Goal: Transaction & Acquisition: Purchase product/service

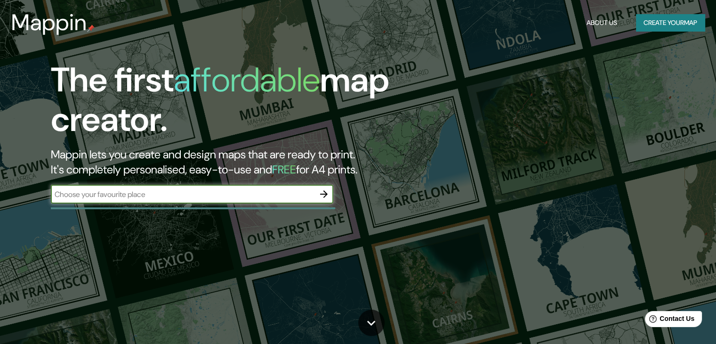
click at [220, 200] on div "​" at bounding box center [192, 193] width 282 height 19
type input "[GEOGRAPHIC_DATA]"
click at [328, 198] on icon "button" at bounding box center [323, 193] width 11 height 11
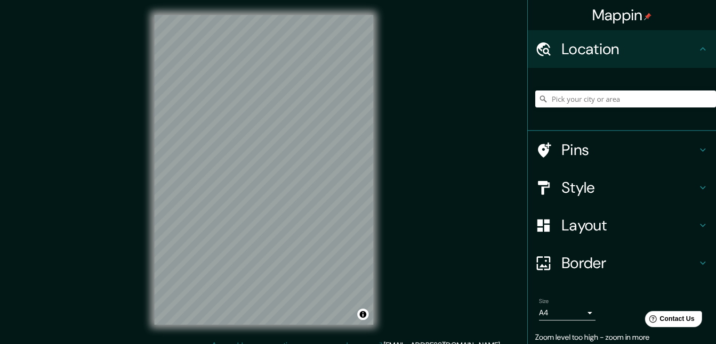
click at [580, 187] on h4 "Style" at bounding box center [629, 187] width 136 height 19
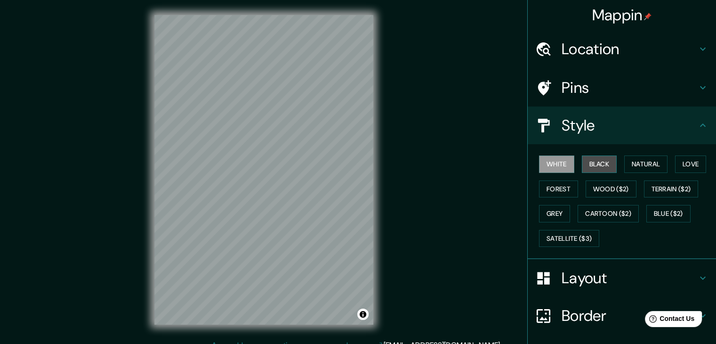
click at [591, 165] on button "Black" at bounding box center [599, 163] width 35 height 17
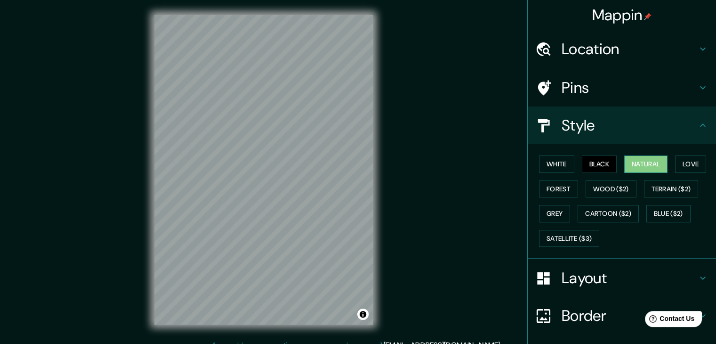
click at [638, 163] on button "Natural" at bounding box center [645, 163] width 43 height 17
click at [488, 200] on div "Mappin Location Pins Style White Black Natural Love Forest Wood ($2) Terrain ($…" at bounding box center [358, 177] width 716 height 354
click at [582, 78] on h4 "Pins" at bounding box center [629, 87] width 136 height 19
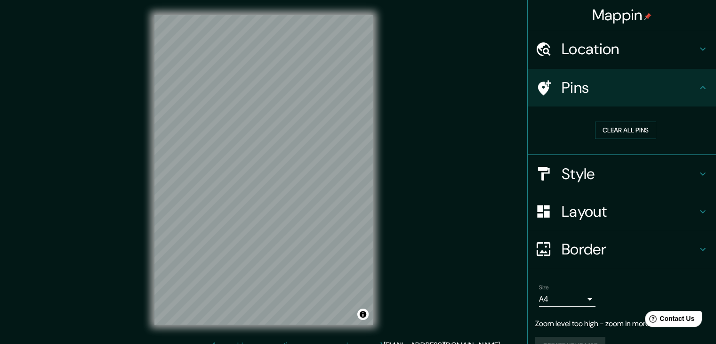
click at [612, 49] on h4 "Location" at bounding box center [629, 49] width 136 height 19
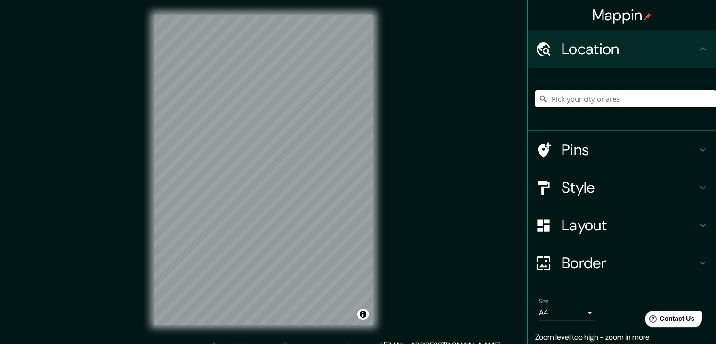
click at [596, 96] on input "Pick your city or area" at bounding box center [625, 98] width 181 height 17
type input "[GEOGRAPHIC_DATA]"
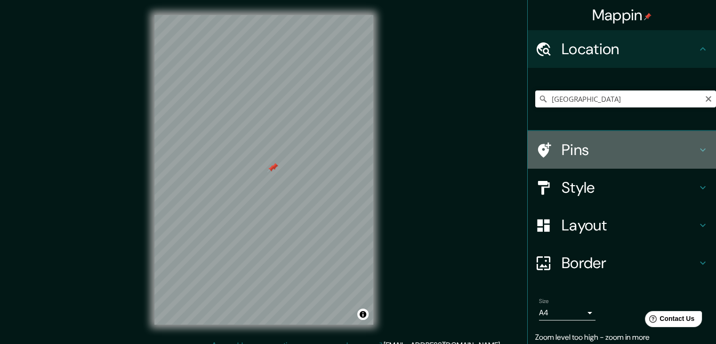
click at [579, 158] on h4 "Pins" at bounding box center [629, 149] width 136 height 19
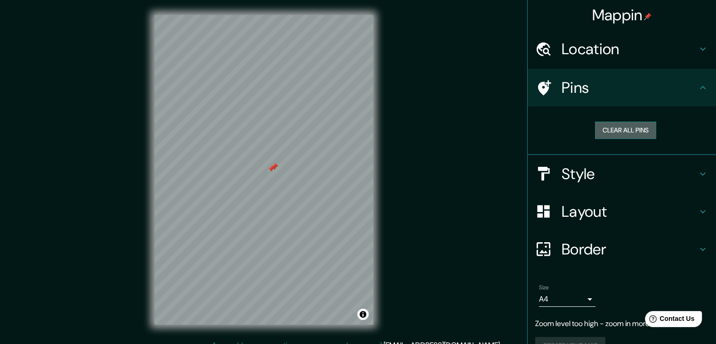
click at [623, 127] on button "Clear all pins" at bounding box center [625, 129] width 61 height 17
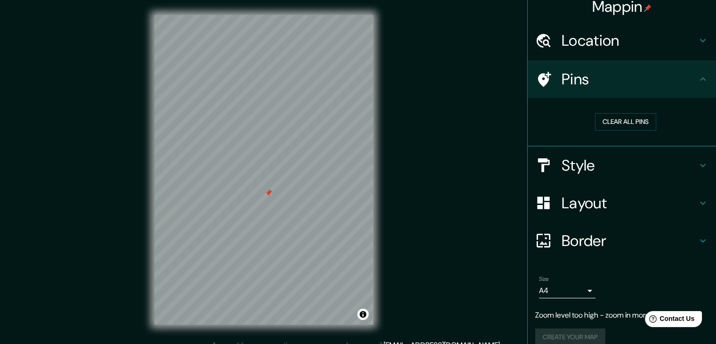
scroll to position [21, 0]
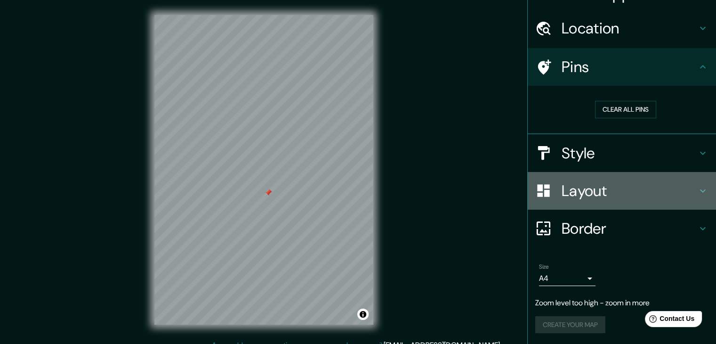
click at [603, 183] on h4 "Layout" at bounding box center [629, 190] width 136 height 19
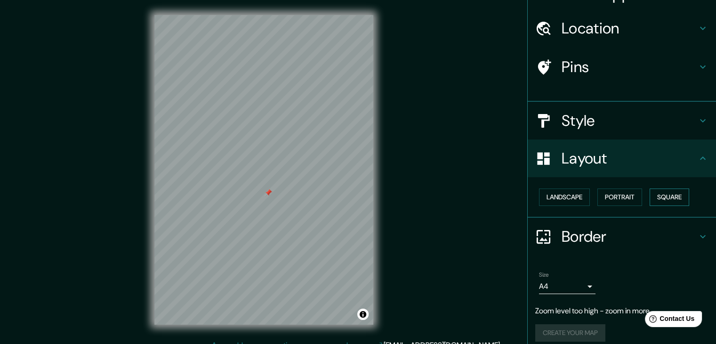
scroll to position [13, 0]
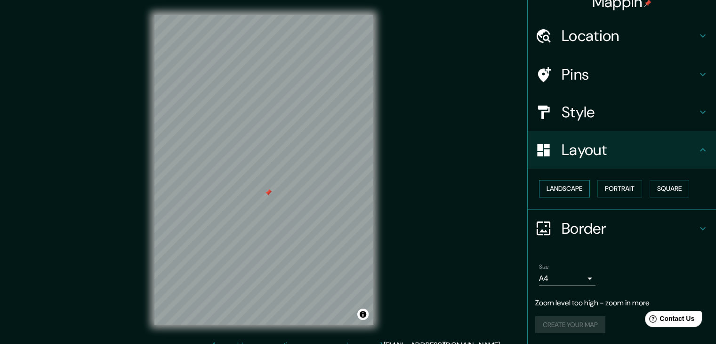
click at [573, 188] on button "Landscape" at bounding box center [564, 188] width 51 height 17
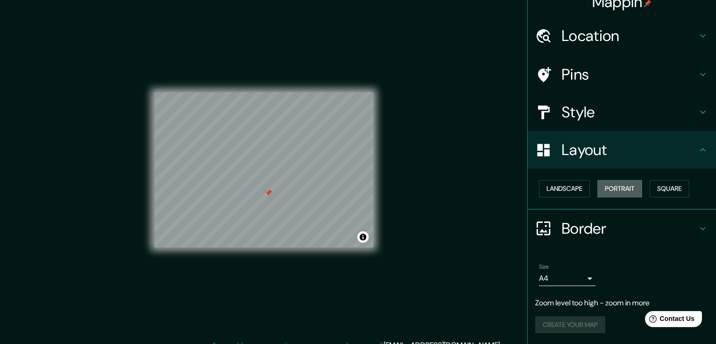
click at [623, 191] on button "Portrait" at bounding box center [619, 188] width 45 height 17
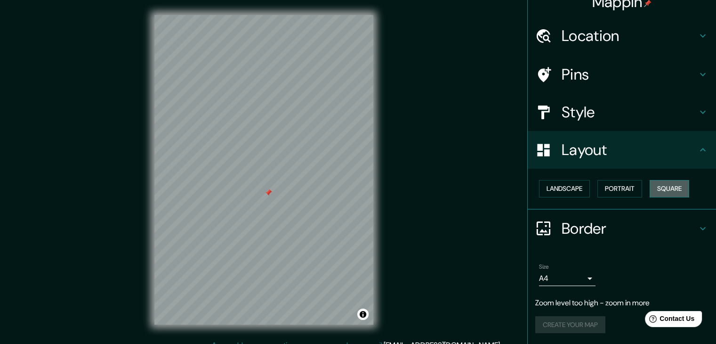
click at [672, 193] on button "Square" at bounding box center [669, 188] width 40 height 17
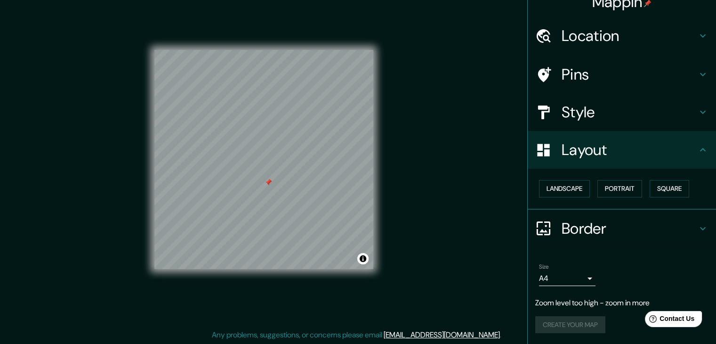
scroll to position [11, 0]
click at [593, 219] on h4 "Border" at bounding box center [629, 228] width 136 height 19
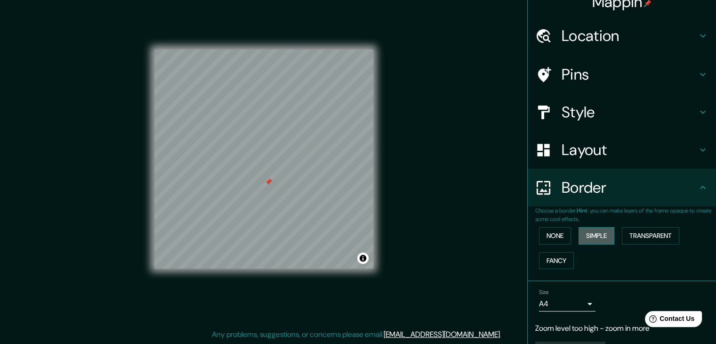
click at [591, 238] on button "Simple" at bounding box center [596, 235] width 36 height 17
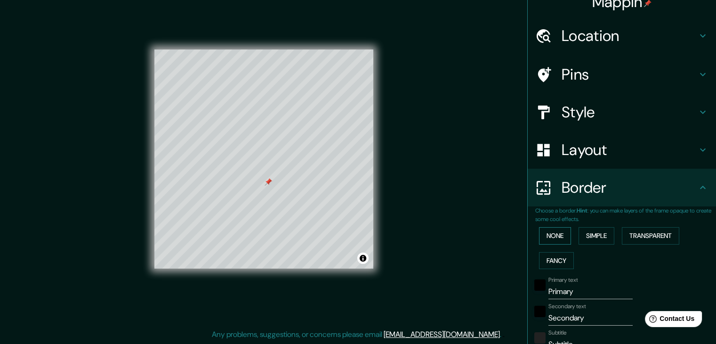
click at [547, 235] on button "None" at bounding box center [555, 235] width 32 height 17
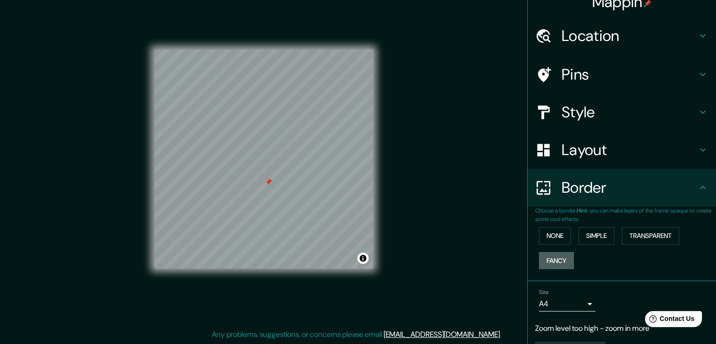
click at [557, 257] on button "Fancy" at bounding box center [556, 260] width 35 height 17
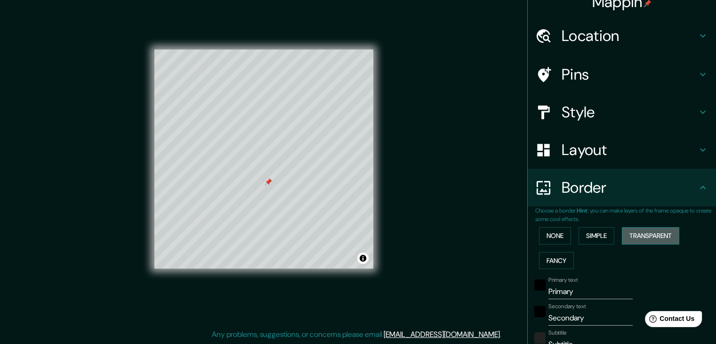
click at [660, 238] on button "Transparent" at bounding box center [650, 235] width 57 height 17
click at [545, 236] on button "None" at bounding box center [555, 235] width 32 height 17
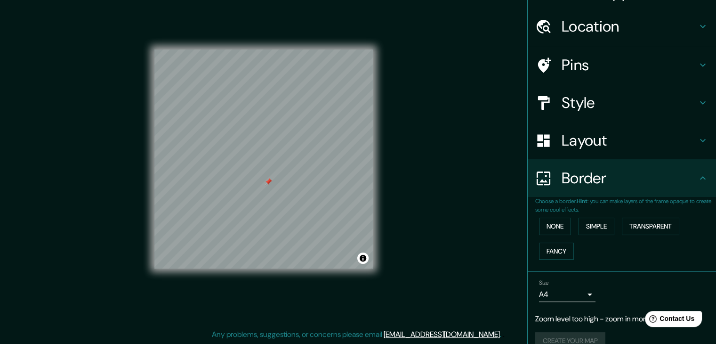
scroll to position [39, 0]
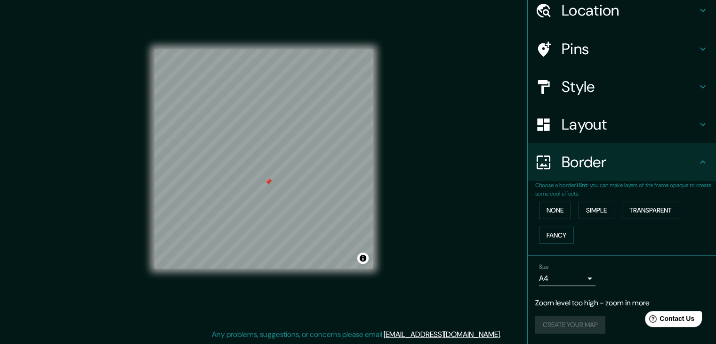
click at [580, 323] on div "Create your map" at bounding box center [621, 324] width 173 height 17
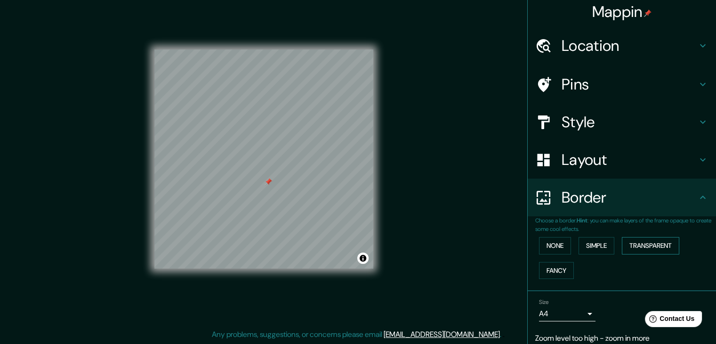
scroll to position [0, 0]
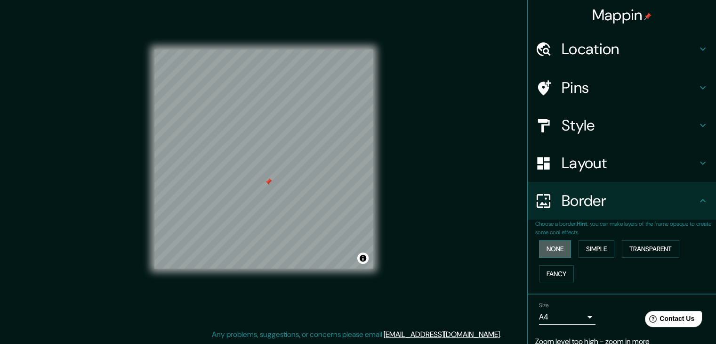
click at [553, 249] on button "None" at bounding box center [555, 248] width 32 height 17
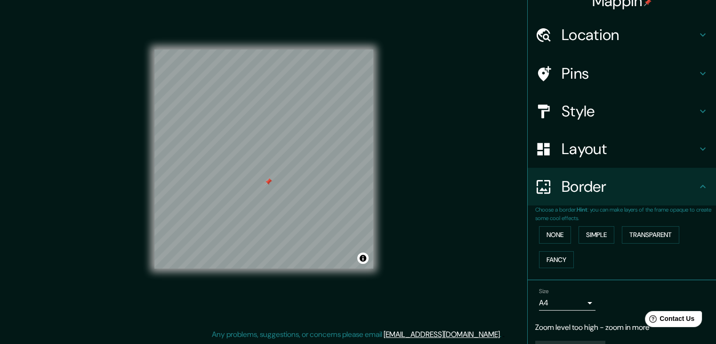
scroll to position [39, 0]
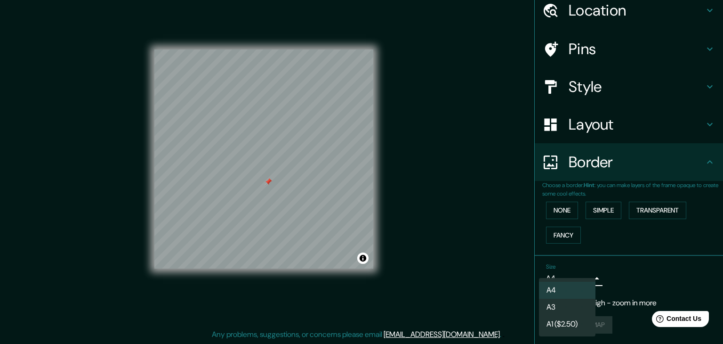
click at [580, 277] on body "Mappin Location Nicaragua Nicaragua Nicaragua Way Golden Beach Victoria 3851, A…" at bounding box center [361, 161] width 723 height 344
click at [576, 291] on li "A4" at bounding box center [567, 289] width 56 height 17
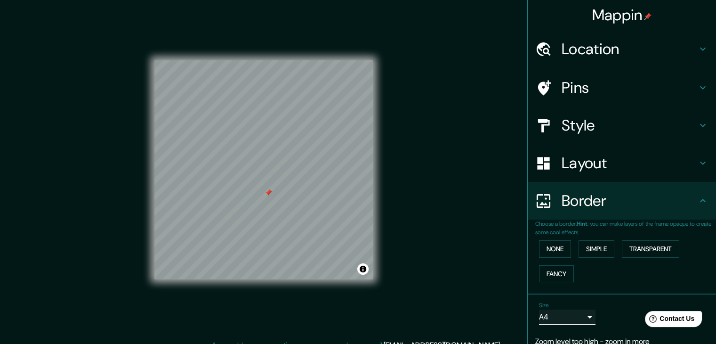
scroll to position [0, 0]
click at [632, 42] on h4 "Location" at bounding box center [629, 49] width 136 height 19
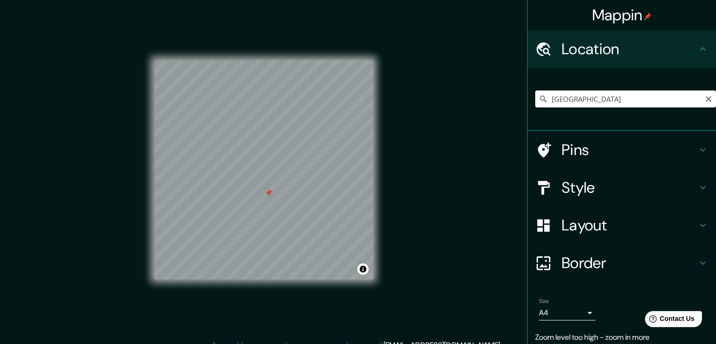
click at [705, 100] on icon "Clear" at bounding box center [709, 99] width 8 height 8
click at [671, 128] on div "Nicaragua Nicaragua Way Golden Beach Victoria 3851, Australia Nicaragua Alto Ho…" at bounding box center [622, 99] width 188 height 63
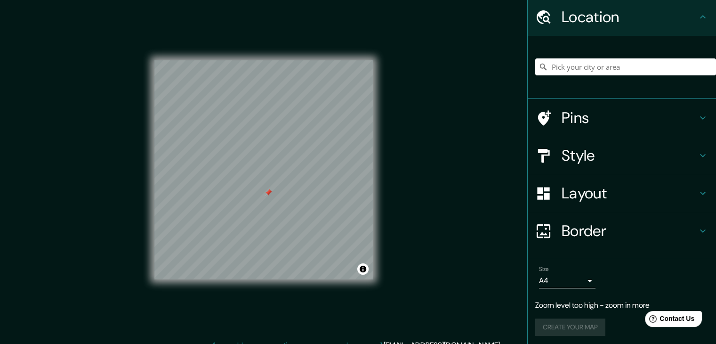
scroll to position [35, 0]
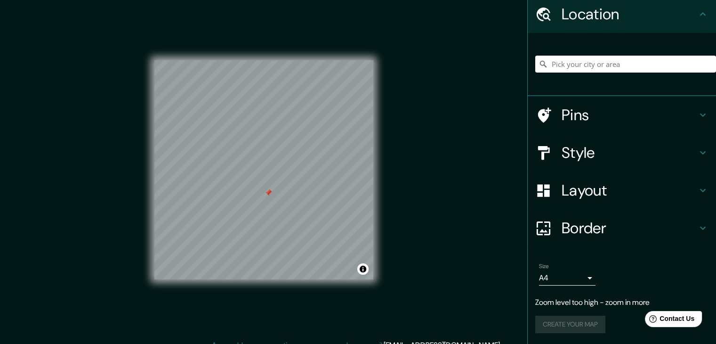
click at [702, 10] on div "Location" at bounding box center [622, 14] width 188 height 38
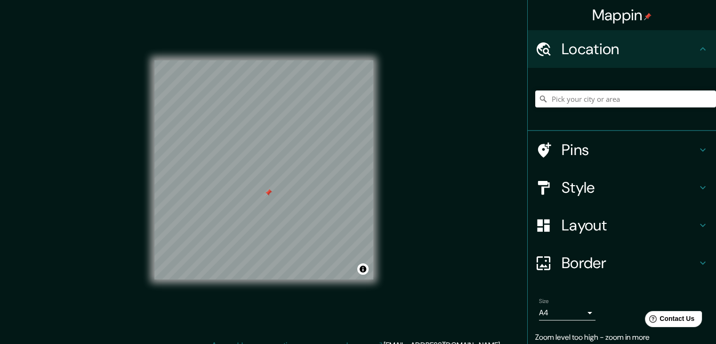
scroll to position [0, 0]
click at [668, 44] on h4 "Location" at bounding box center [629, 49] width 136 height 19
click at [697, 47] on icon at bounding box center [702, 48] width 11 height 11
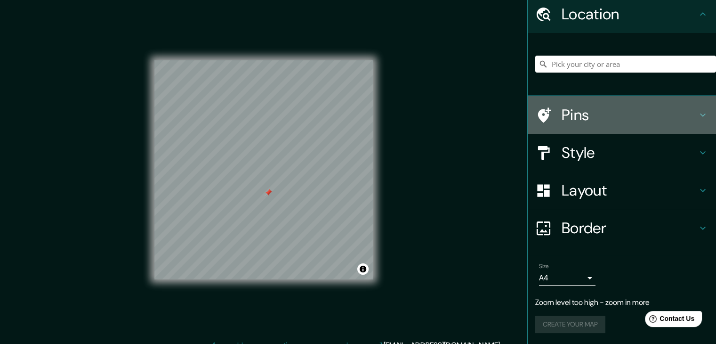
click at [643, 96] on div "Pins" at bounding box center [622, 115] width 188 height 38
click at [643, 105] on h4 "Pins" at bounding box center [629, 114] width 136 height 19
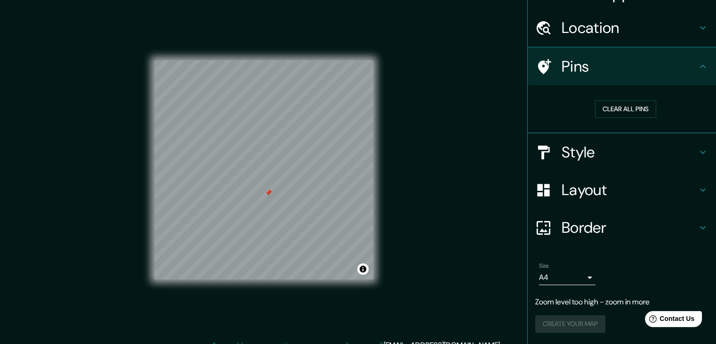
scroll to position [21, 0]
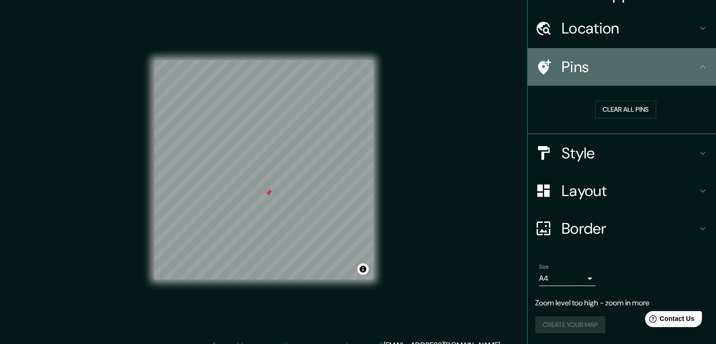
click at [685, 71] on h4 "Pins" at bounding box center [629, 66] width 136 height 19
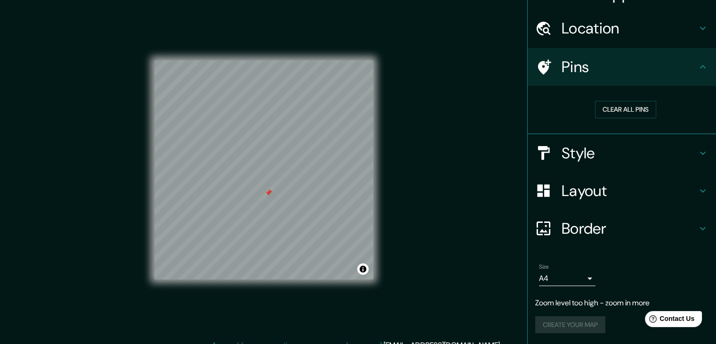
click at [637, 147] on h4 "Style" at bounding box center [629, 153] width 136 height 19
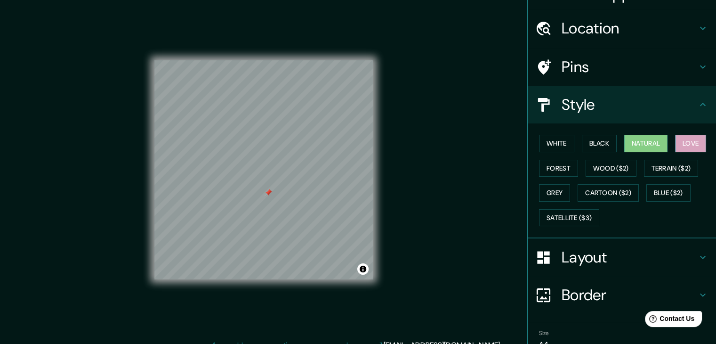
click at [676, 141] on button "Love" at bounding box center [690, 143] width 31 height 17
click at [555, 169] on button "Forest" at bounding box center [558, 168] width 39 height 17
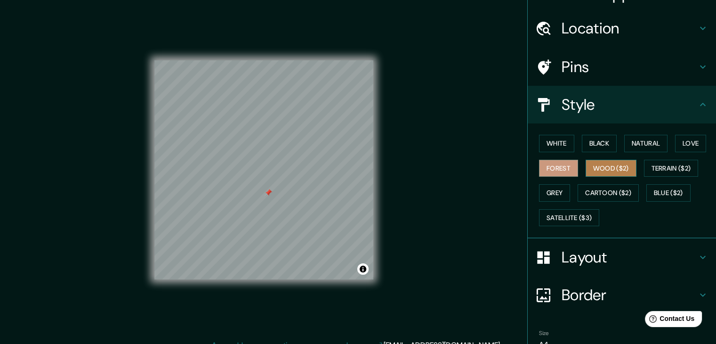
click at [603, 172] on button "Wood ($2)" at bounding box center [610, 168] width 51 height 17
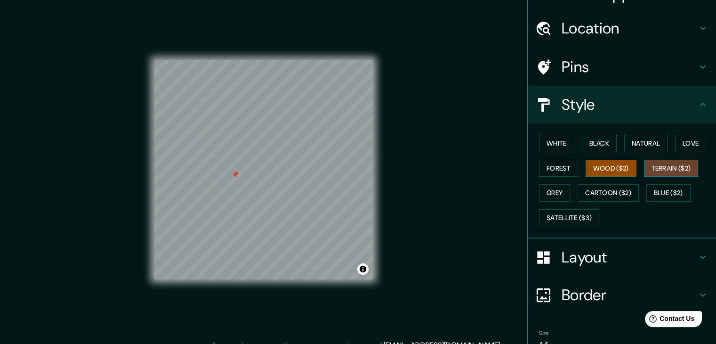
click at [670, 162] on button "Terrain ($2)" at bounding box center [671, 168] width 55 height 17
click at [661, 192] on button "Blue ($2)" at bounding box center [668, 192] width 44 height 17
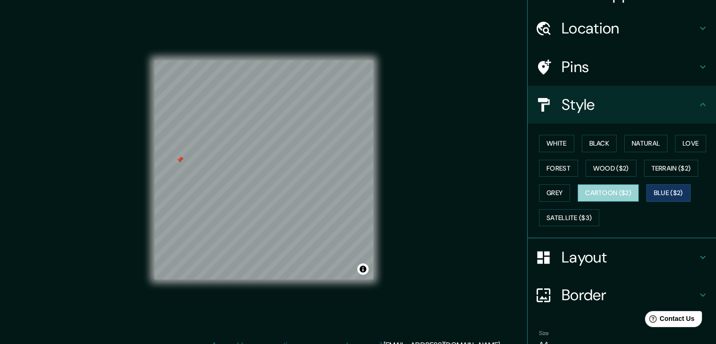
click at [614, 198] on button "Cartoon ($2)" at bounding box center [607, 192] width 61 height 17
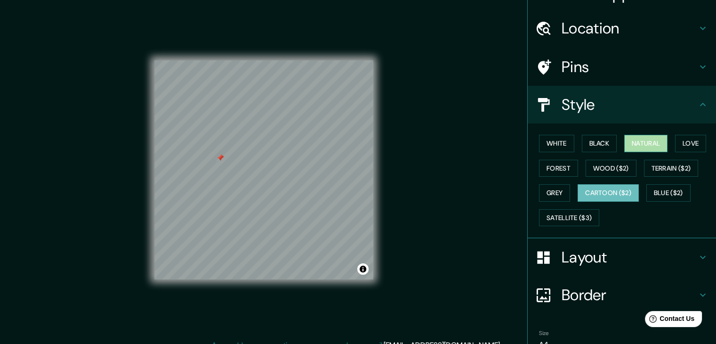
click at [631, 140] on button "Natural" at bounding box center [645, 143] width 43 height 17
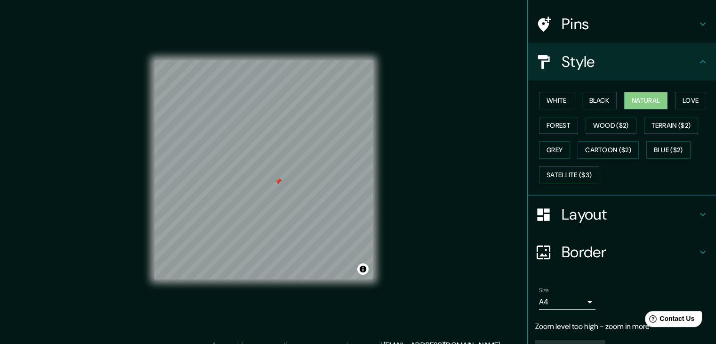
scroll to position [68, 0]
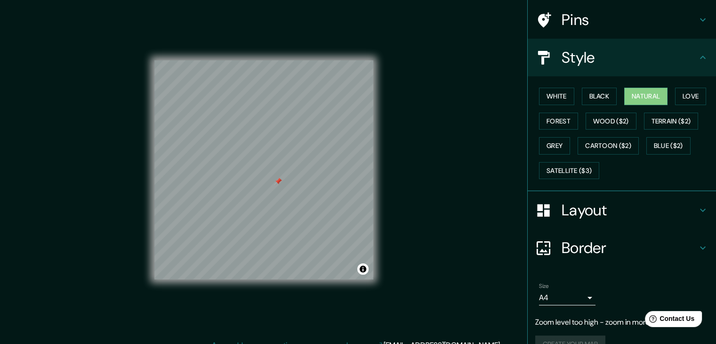
drag, startPoint x: 698, startPoint y: 66, endPoint x: 691, endPoint y: 70, distance: 8.4
click at [698, 66] on div "Style" at bounding box center [622, 58] width 188 height 38
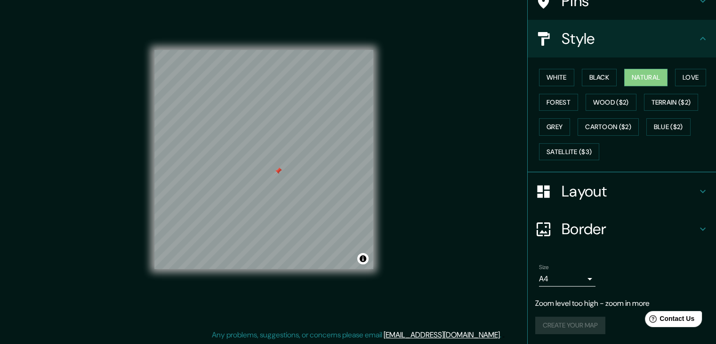
scroll to position [11, 0]
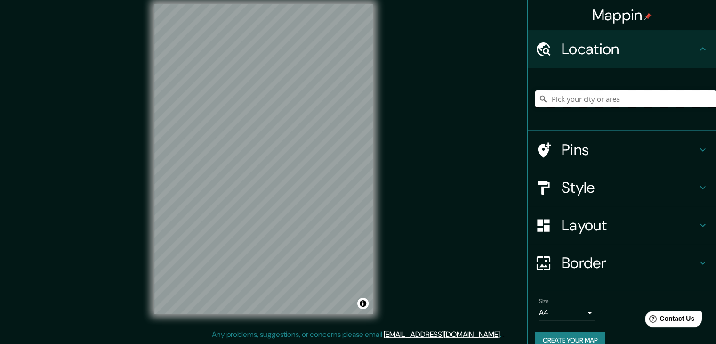
click at [570, 100] on input "Pick your city or area" at bounding box center [625, 98] width 181 height 17
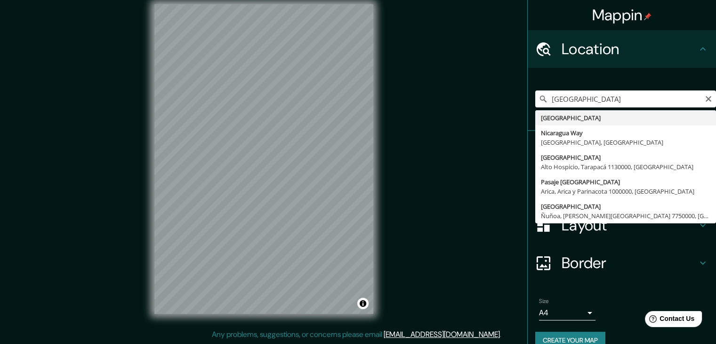
type input "[GEOGRAPHIC_DATA]"
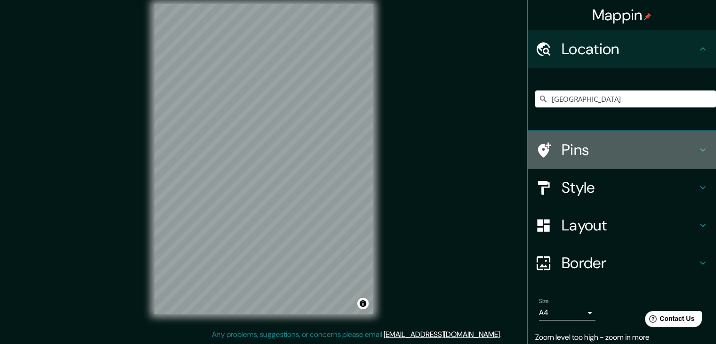
click at [600, 151] on h4 "Pins" at bounding box center [629, 149] width 136 height 19
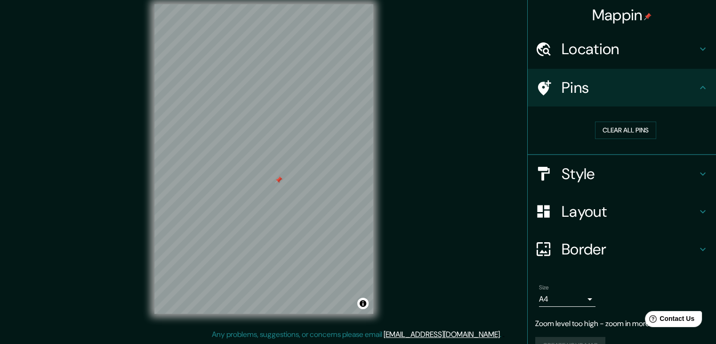
click at [625, 167] on h4 "Style" at bounding box center [629, 173] width 136 height 19
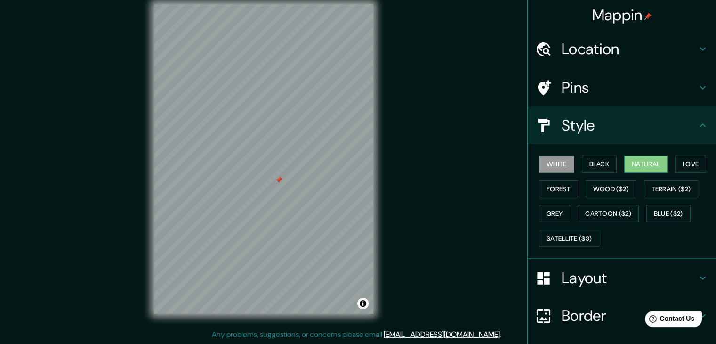
click at [642, 165] on button "Natural" at bounding box center [645, 163] width 43 height 17
click at [674, 130] on h4 "Style" at bounding box center [629, 125] width 136 height 19
click at [644, 160] on button "Natural" at bounding box center [645, 163] width 43 height 17
click at [642, 278] on h4 "Layout" at bounding box center [629, 277] width 136 height 19
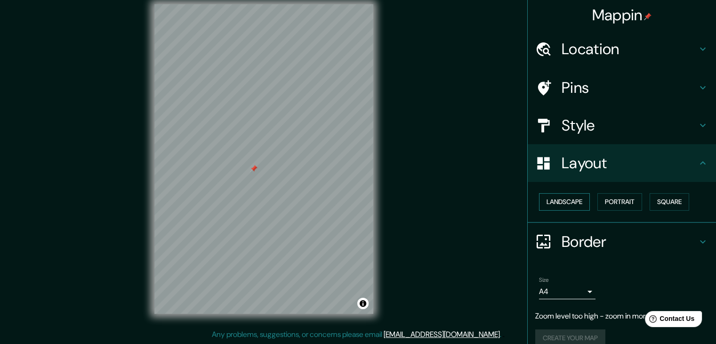
click at [563, 200] on button "Landscape" at bounding box center [564, 201] width 51 height 17
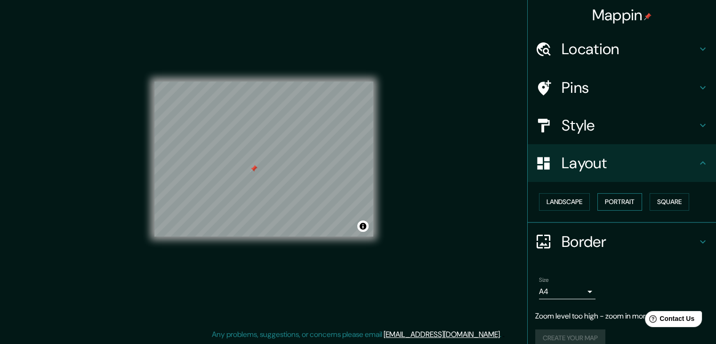
click at [616, 197] on button "Portrait" at bounding box center [619, 201] width 45 height 17
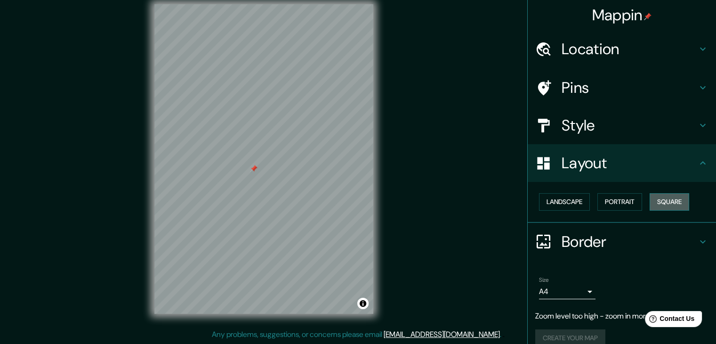
click at [677, 204] on button "Square" at bounding box center [669, 201] width 40 height 17
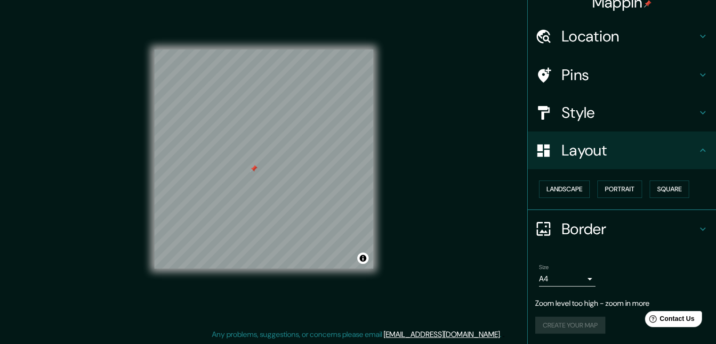
scroll to position [13, 0]
click at [648, 228] on h4 "Border" at bounding box center [629, 228] width 136 height 19
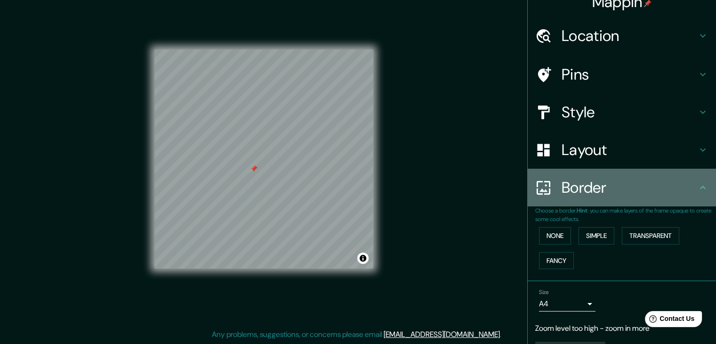
click at [689, 185] on h4 "Border" at bounding box center [629, 187] width 136 height 19
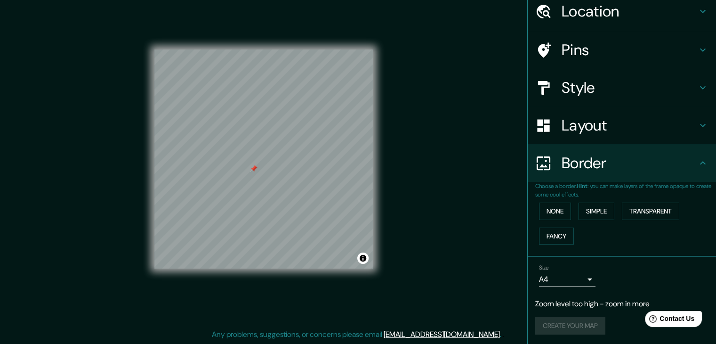
scroll to position [39, 0]
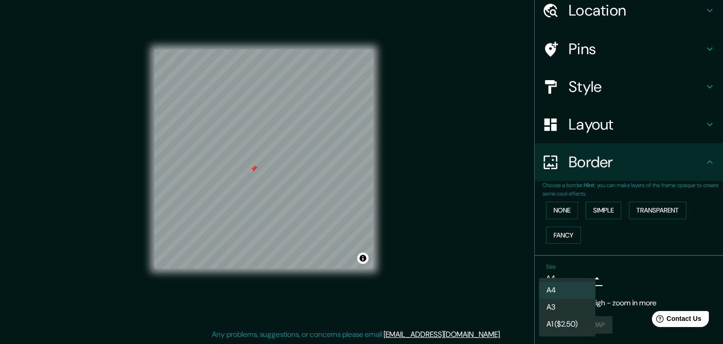
click at [578, 276] on body "Mappin Location [GEOGRAPHIC_DATA] Pins Style Layout Border Choose a border. Hin…" at bounding box center [361, 161] width 723 height 344
click at [571, 289] on li "A4" at bounding box center [567, 289] width 56 height 17
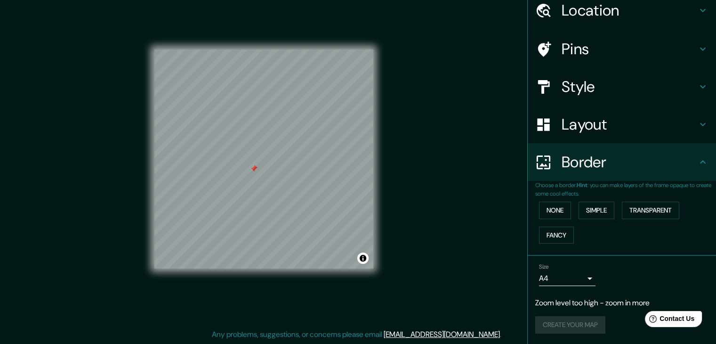
click at [574, 288] on li "A4" at bounding box center [567, 287] width 42 height 9
click at [575, 321] on div "Create your map" at bounding box center [621, 324] width 173 height 17
click at [576, 320] on div "Create your map" at bounding box center [621, 324] width 173 height 17
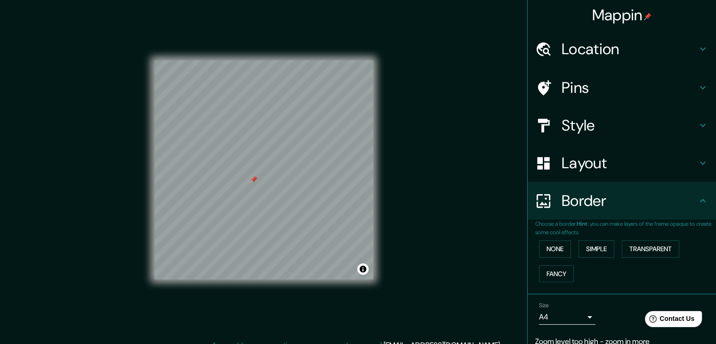
scroll to position [0, 0]
click at [670, 202] on h4 "Border" at bounding box center [629, 200] width 136 height 19
click at [560, 245] on button "None" at bounding box center [555, 248] width 32 height 17
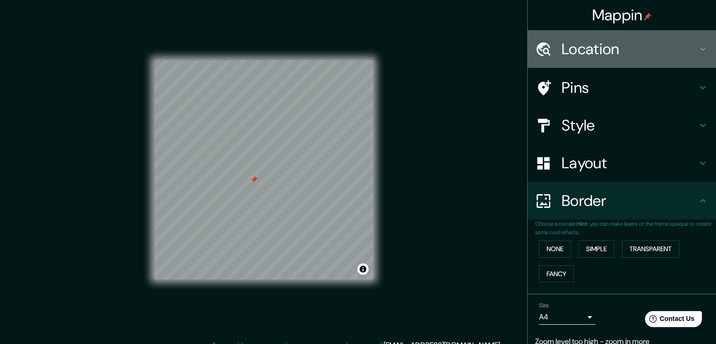
click at [608, 44] on h4 "Location" at bounding box center [629, 49] width 136 height 19
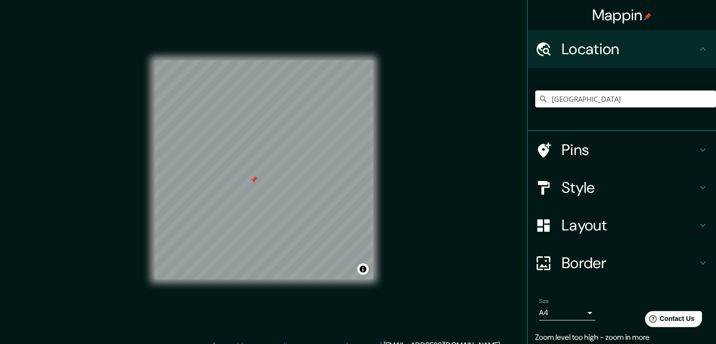
click at [644, 142] on h4 "Pins" at bounding box center [629, 149] width 136 height 19
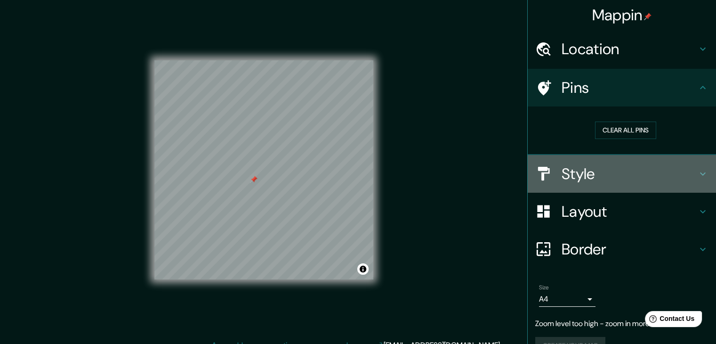
click at [594, 168] on h4 "Style" at bounding box center [629, 173] width 136 height 19
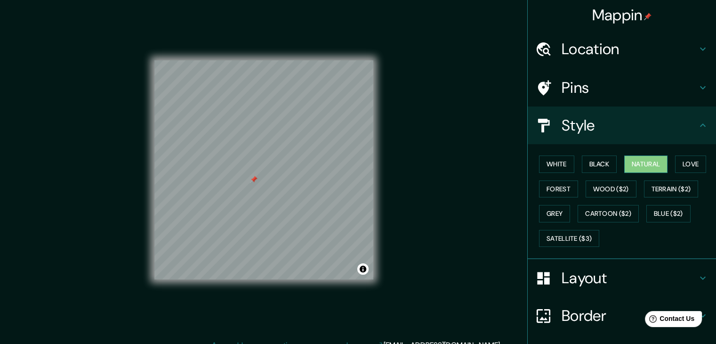
click at [654, 159] on button "Natural" at bounding box center [645, 163] width 43 height 17
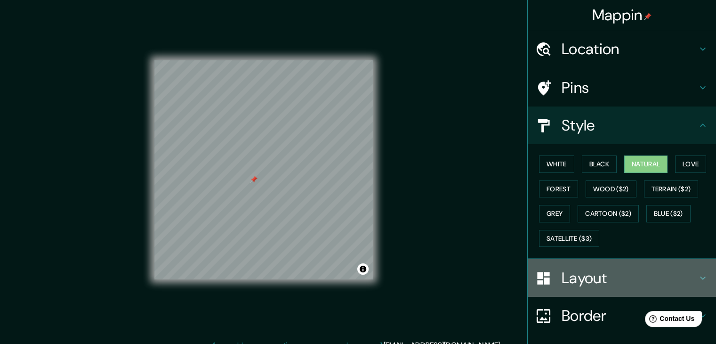
click at [595, 272] on h4 "Layout" at bounding box center [629, 277] width 136 height 19
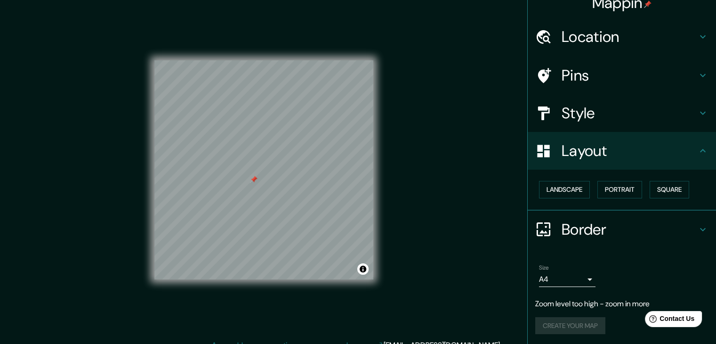
scroll to position [13, 0]
click at [578, 188] on button "Landscape" at bounding box center [564, 188] width 51 height 17
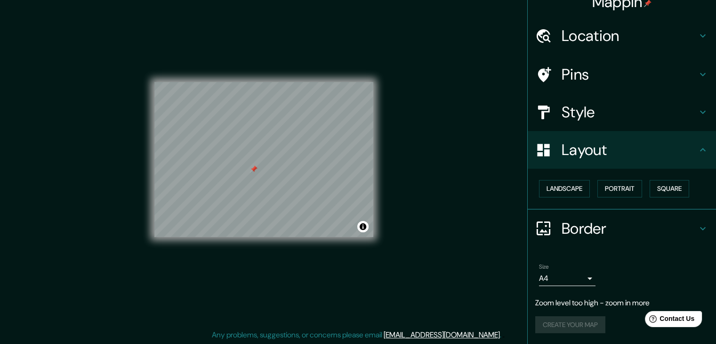
scroll to position [11, 0]
click at [625, 171] on div "Landscape [GEOGRAPHIC_DATA]" at bounding box center [622, 188] width 188 height 41
click at [623, 184] on button "Portrait" at bounding box center [619, 188] width 45 height 17
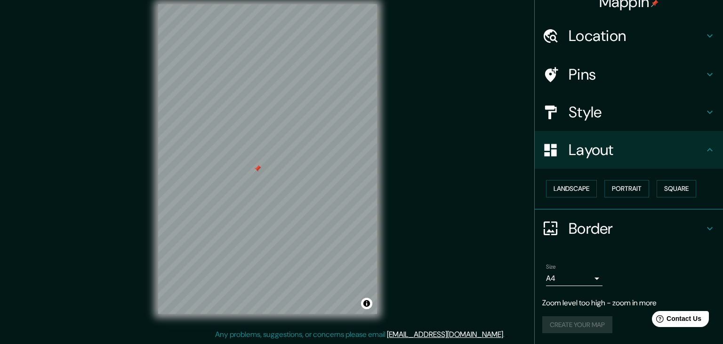
click at [567, 282] on body "Mappin Location [GEOGRAPHIC_DATA] Pins Style Layout Landscape Portrait Square B…" at bounding box center [361, 161] width 723 height 344
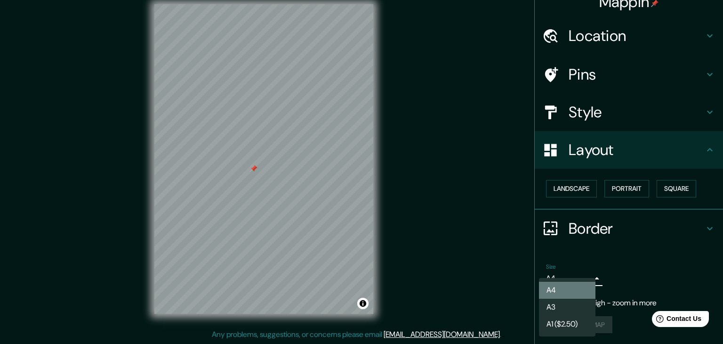
click at [568, 284] on li "A4" at bounding box center [567, 289] width 56 height 17
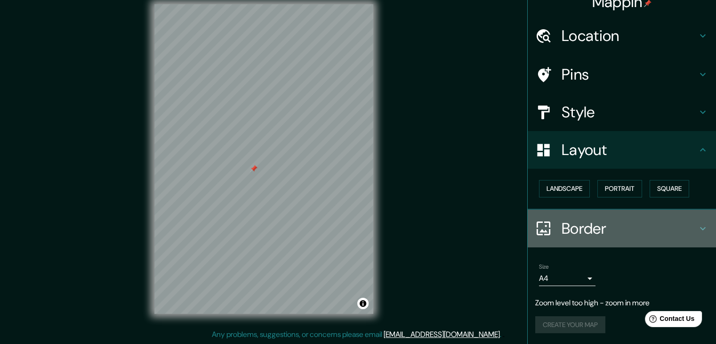
click at [607, 224] on h4 "Border" at bounding box center [629, 228] width 136 height 19
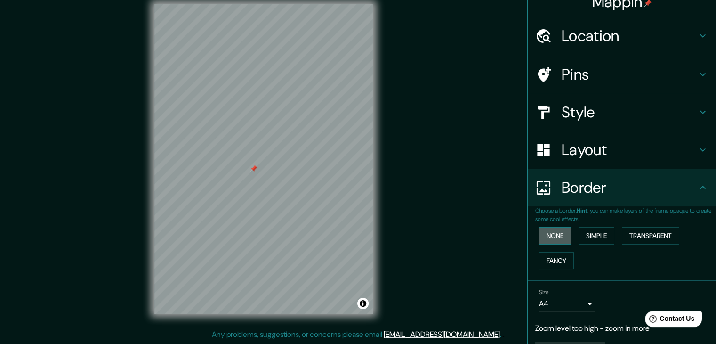
click at [554, 235] on button "None" at bounding box center [555, 235] width 32 height 17
click at [564, 256] on button "Fancy" at bounding box center [556, 260] width 35 height 17
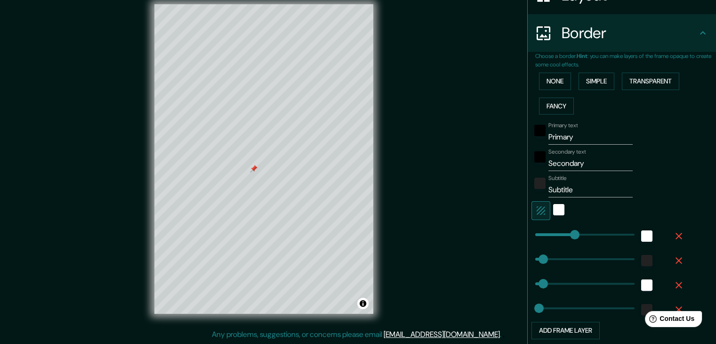
scroll to position [164, 0]
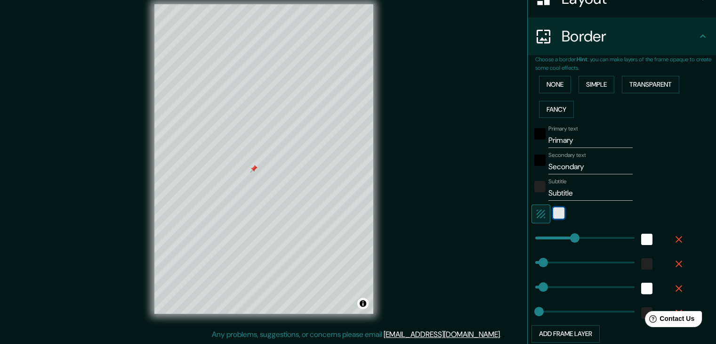
click at [553, 217] on div "white" at bounding box center [558, 212] width 11 height 11
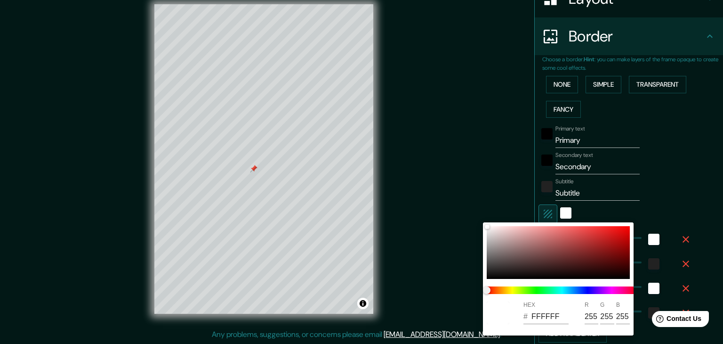
click at [534, 209] on div at bounding box center [361, 172] width 723 height 344
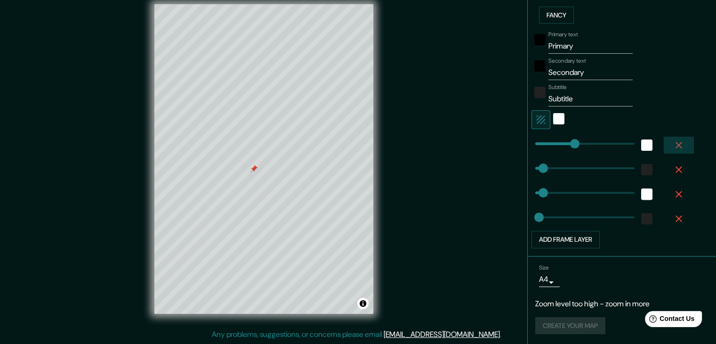
click at [675, 144] on icon "button" at bounding box center [678, 145] width 7 height 7
type input "37"
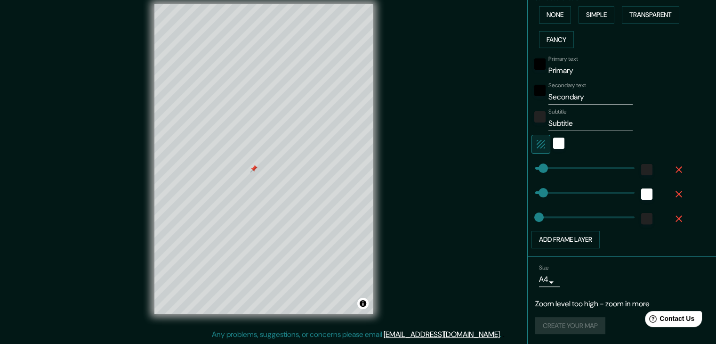
click at [673, 168] on icon "button" at bounding box center [678, 169] width 11 height 11
type input "37"
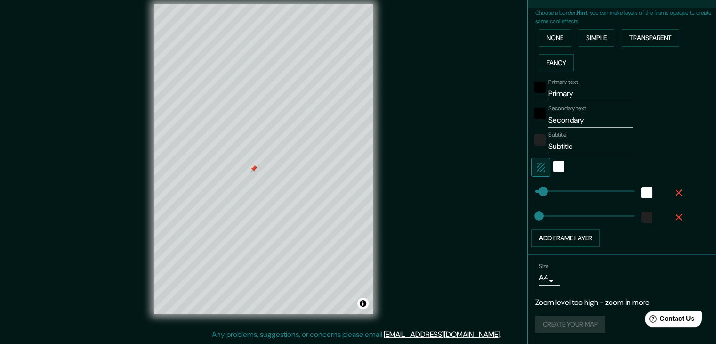
scroll to position [209, 0]
click at [670, 177] on div "Primary text Primary Secondary text Secondary Subtitle Subtitle Add frame layer" at bounding box center [610, 162] width 151 height 172
click at [674, 192] on icon "button" at bounding box center [678, 193] width 11 height 11
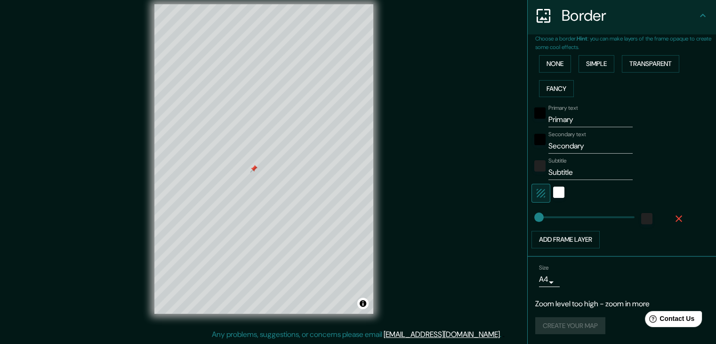
click at [675, 217] on icon "button" at bounding box center [678, 218] width 7 height 7
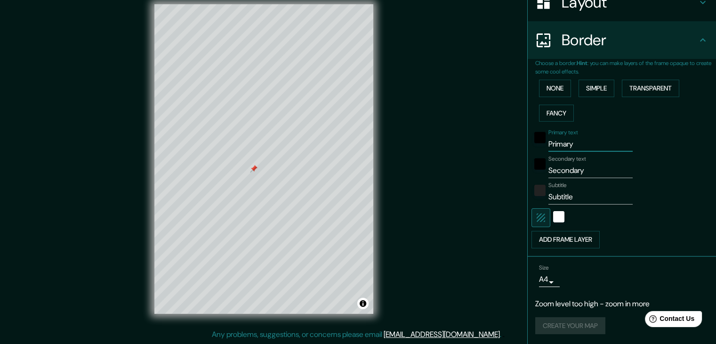
drag, startPoint x: 586, startPoint y: 145, endPoint x: 488, endPoint y: 143, distance: 98.4
click at [471, 148] on div "Mappin Location [GEOGRAPHIC_DATA] Pins Style Layout Border Choose a border. Hin…" at bounding box center [358, 166] width 716 height 354
drag, startPoint x: 589, startPoint y: 175, endPoint x: 510, endPoint y: 181, distance: 79.8
click at [510, 181] on div "Mappin Location [GEOGRAPHIC_DATA] Pins Style Layout Border Choose a border. Hin…" at bounding box center [358, 166] width 716 height 354
drag, startPoint x: 567, startPoint y: 194, endPoint x: 419, endPoint y: 180, distance: 148.0
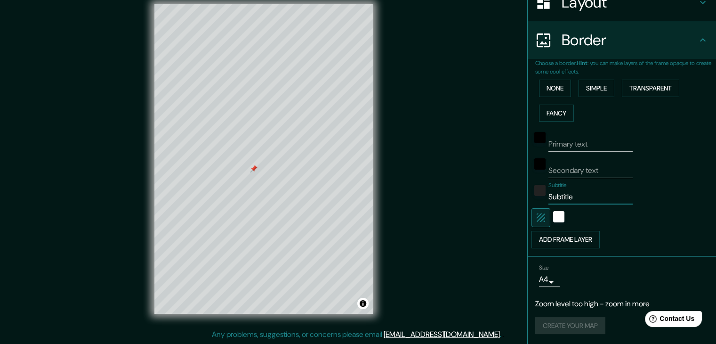
click at [422, 180] on div "Mappin Location [GEOGRAPHIC_DATA] Pins Style Layout Border Choose a border. Hin…" at bounding box center [358, 166] width 716 height 354
click at [550, 215] on div at bounding box center [558, 217] width 17 height 19
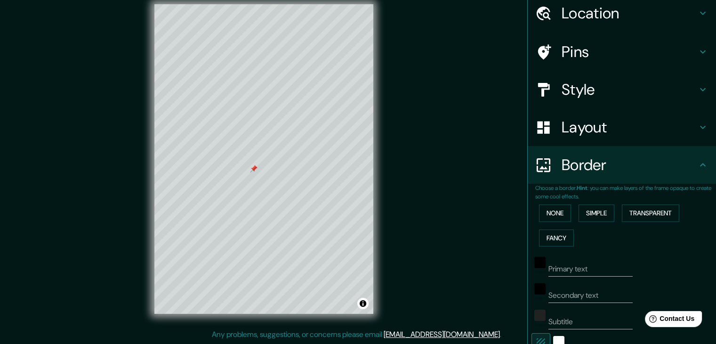
scroll to position [0, 0]
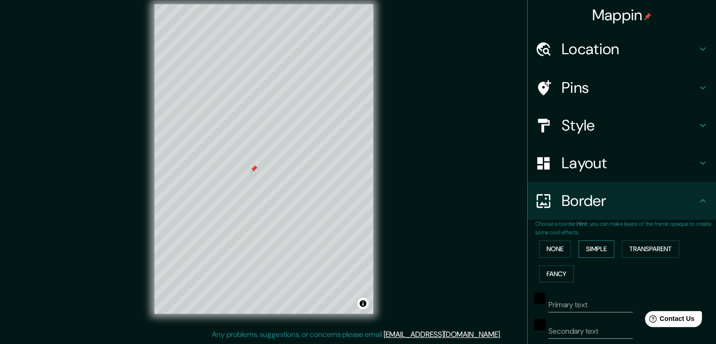
drag, startPoint x: 555, startPoint y: 247, endPoint x: 576, endPoint y: 243, distance: 21.5
click at [556, 246] on button "None" at bounding box center [555, 248] width 32 height 17
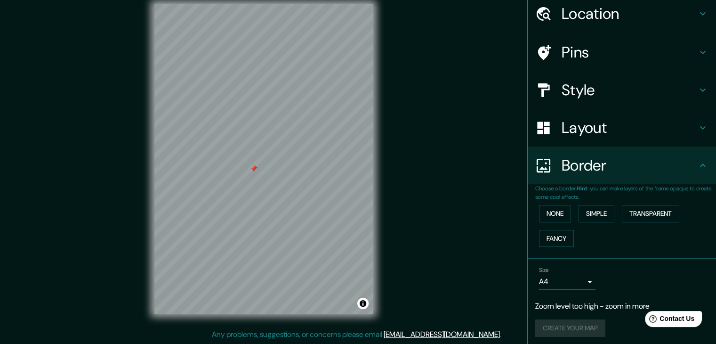
scroll to position [39, 0]
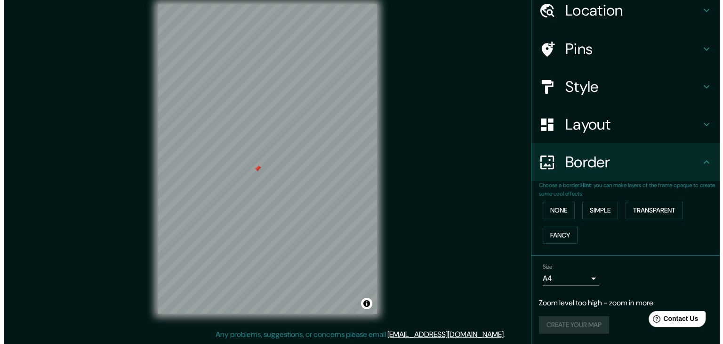
click at [544, 273] on body "Mappin Location [GEOGRAPHIC_DATA] Pins Style Layout Border Choose a border. Hin…" at bounding box center [358, 161] width 716 height 344
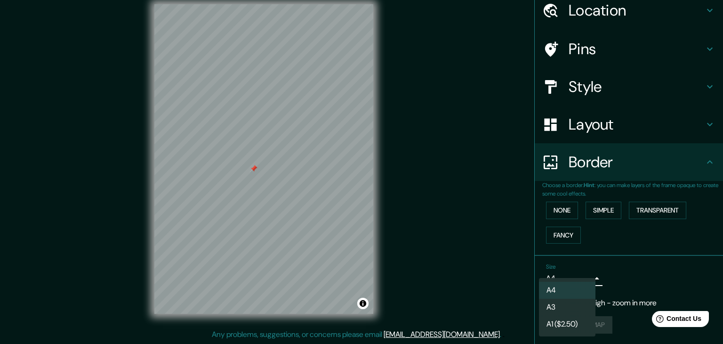
click at [580, 305] on li "A3" at bounding box center [567, 306] width 56 height 17
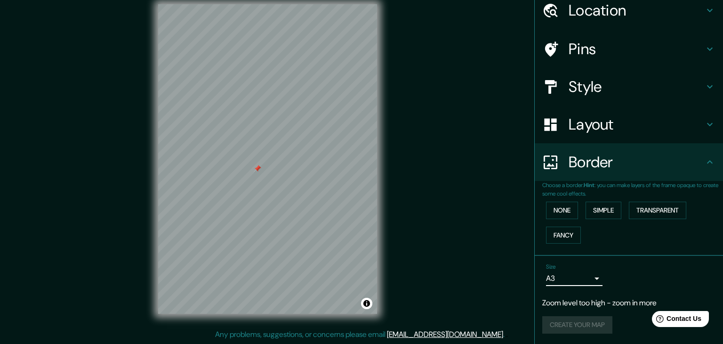
click at [575, 276] on body "Mappin Location [GEOGRAPHIC_DATA] Pins Style Layout Border Choose a border. Hin…" at bounding box center [361, 161] width 723 height 344
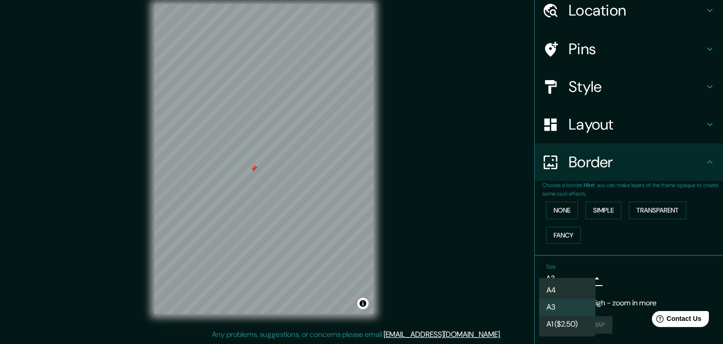
drag, startPoint x: 575, startPoint y: 288, endPoint x: 588, endPoint y: 279, distance: 15.3
click at [575, 287] on li "A4" at bounding box center [567, 289] width 56 height 17
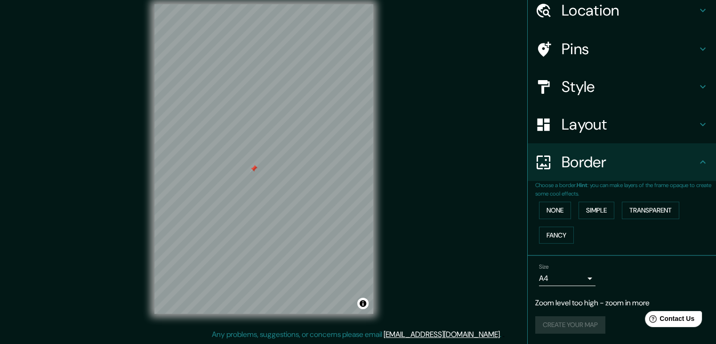
click at [661, 196] on p "Choose a border. Hint : you can make layers of the frame opaque to create some …" at bounding box center [625, 189] width 181 height 17
click at [649, 206] on button "Transparent" at bounding box center [650, 209] width 57 height 17
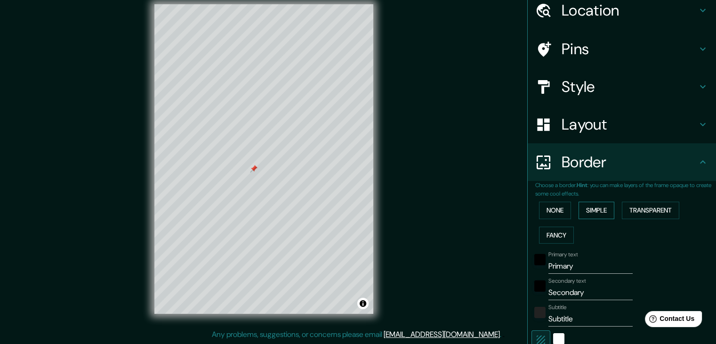
click at [606, 208] on button "Simple" at bounding box center [596, 209] width 36 height 17
click at [550, 206] on button "None" at bounding box center [555, 209] width 32 height 17
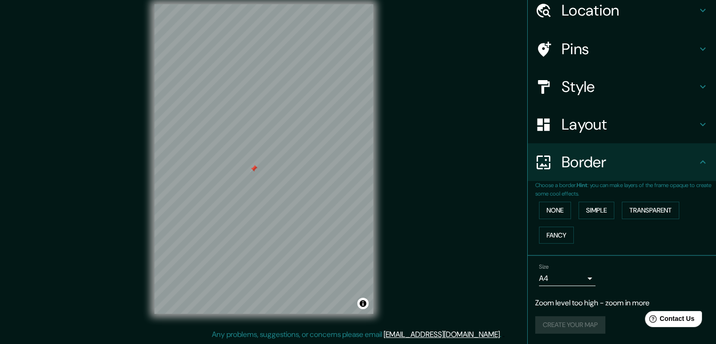
click at [643, 136] on div "Layout" at bounding box center [622, 124] width 188 height 38
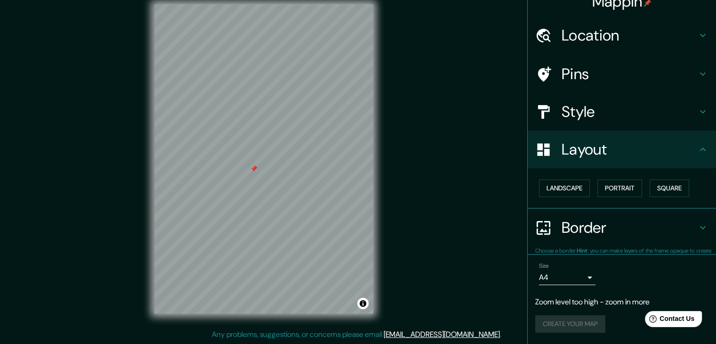
scroll to position [13, 0]
click at [660, 192] on button "Square" at bounding box center [669, 188] width 40 height 17
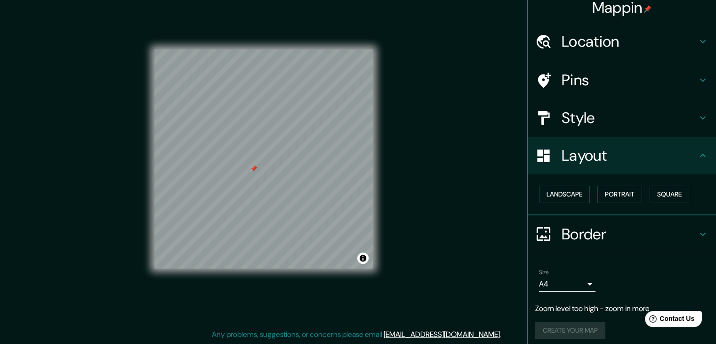
scroll to position [0, 0]
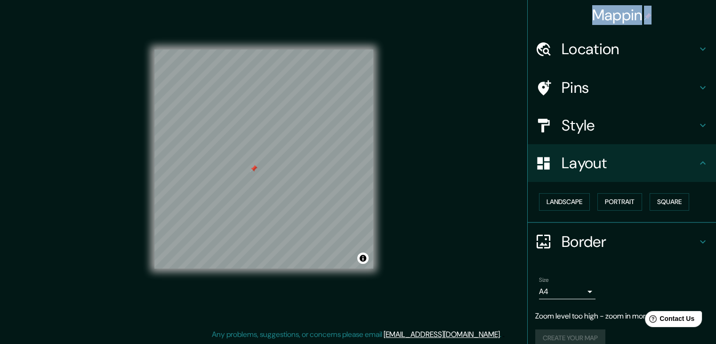
drag, startPoint x: 569, startPoint y: 22, endPoint x: 566, endPoint y: 38, distance: 16.4
click at [566, 38] on div "Mappin Location [GEOGRAPHIC_DATA] Pins Style Layout Landscape Portrait Square B…" at bounding box center [621, 172] width 189 height 344
click at [493, 45] on div "Mappin Location [GEOGRAPHIC_DATA] Pins Style Layout Landscape Portrait Square B…" at bounding box center [358, 166] width 716 height 354
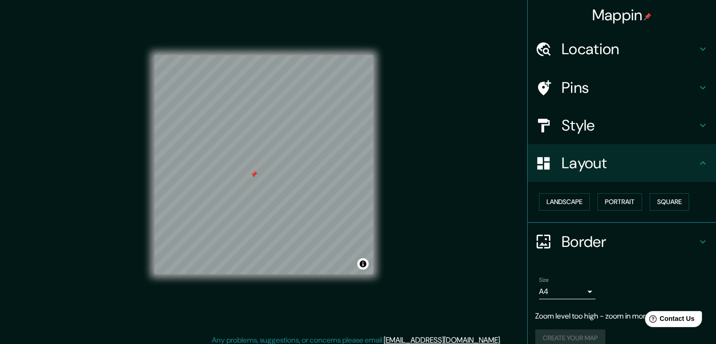
scroll to position [11, 0]
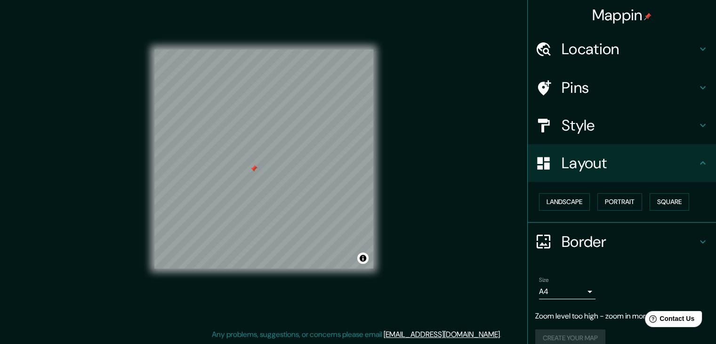
click at [563, 334] on div "Create your map" at bounding box center [621, 337] width 173 height 17
click at [563, 336] on div "Create your map" at bounding box center [621, 337] width 173 height 17
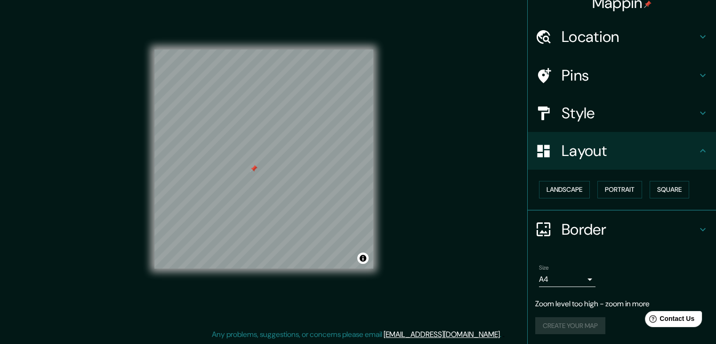
scroll to position [13, 0]
click at [590, 326] on div "Create your map" at bounding box center [621, 324] width 173 height 17
click at [589, 326] on div "Create your map" at bounding box center [621, 324] width 173 height 17
click at [578, 316] on div "Create your map" at bounding box center [621, 324] width 173 height 17
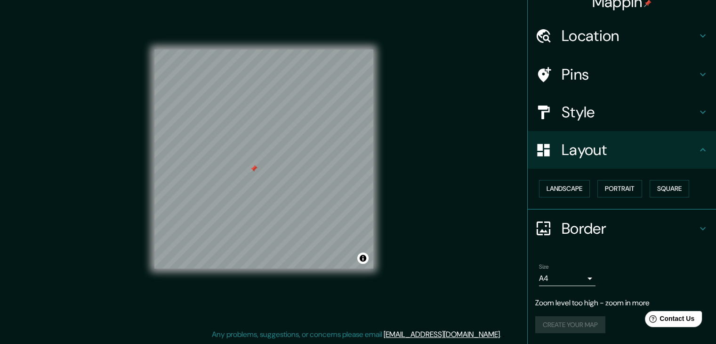
click at [578, 316] on div "Create your map" at bounding box center [621, 324] width 173 height 17
click at [581, 319] on div "Create your map" at bounding box center [621, 324] width 173 height 17
click at [622, 307] on p "Zoom level too high - zoom in more" at bounding box center [621, 302] width 173 height 11
click at [627, 301] on p "Zoom level too high - zoom in more" at bounding box center [621, 302] width 173 height 11
click at [628, 297] on p "Zoom level too high - zoom in more" at bounding box center [621, 302] width 173 height 11
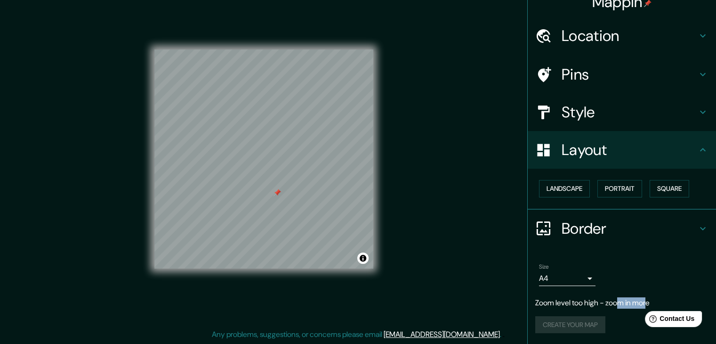
drag, startPoint x: 648, startPoint y: 294, endPoint x: 616, endPoint y: 298, distance: 32.3
click at [617, 298] on div "Size A4 single Zoom level too high - zoom in more Create your map" at bounding box center [621, 299] width 173 height 81
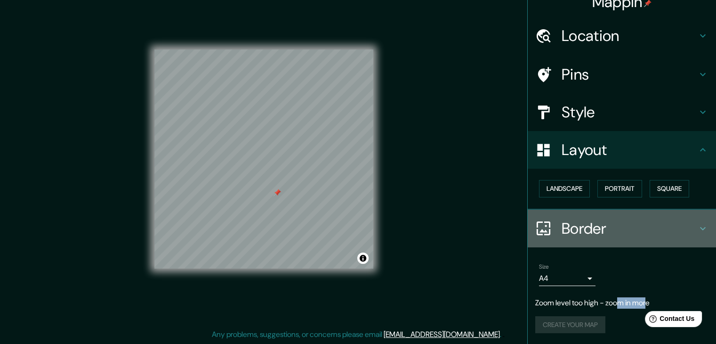
click at [636, 234] on h4 "Border" at bounding box center [629, 228] width 136 height 19
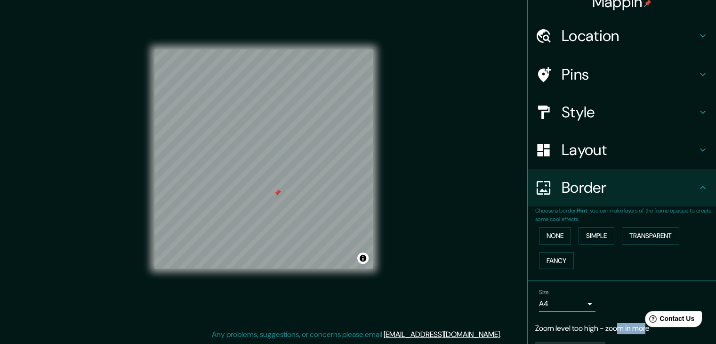
click at [644, 196] on div "Border" at bounding box center [622, 187] width 188 height 38
click at [362, 260] on button "Toggle attribution" at bounding box center [362, 257] width 11 height 11
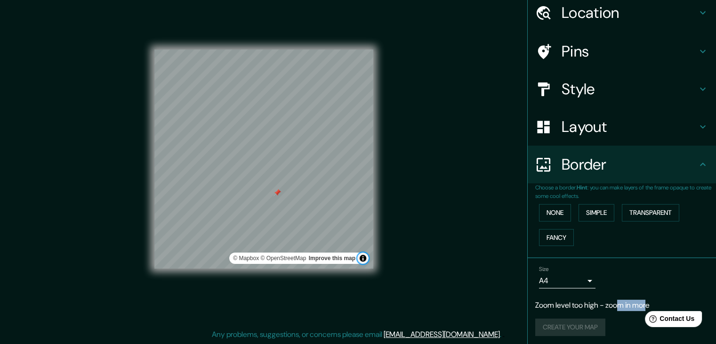
scroll to position [39, 0]
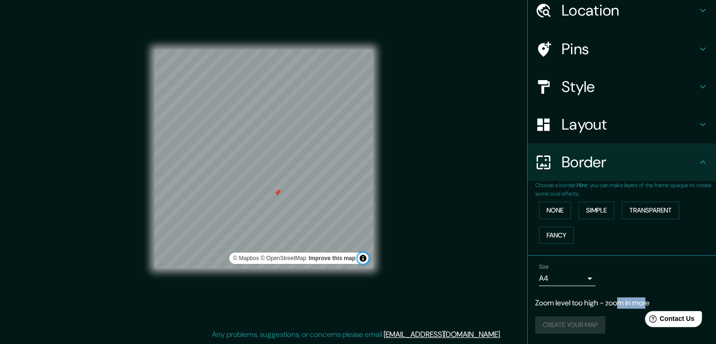
click at [358, 258] on button "Toggle attribution" at bounding box center [362, 257] width 11 height 11
click at [683, 168] on h4 "Border" at bounding box center [629, 161] width 136 height 19
click at [699, 163] on icon at bounding box center [702, 161] width 11 height 11
click at [705, 159] on div "Border" at bounding box center [622, 162] width 188 height 38
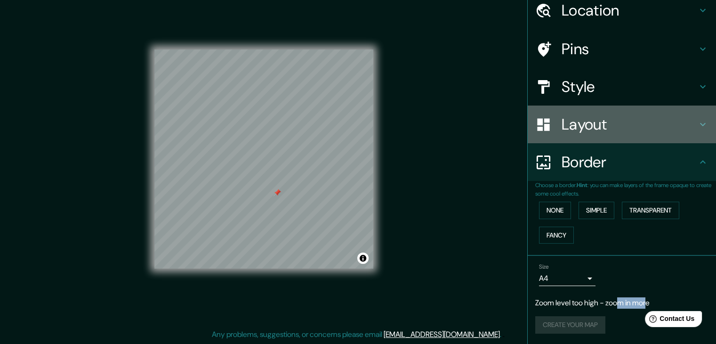
click at [694, 134] on div "Layout" at bounding box center [622, 124] width 188 height 38
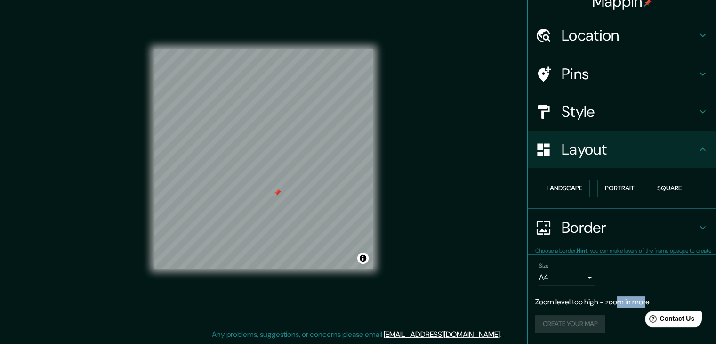
scroll to position [13, 0]
click at [689, 138] on div "Layout" at bounding box center [622, 150] width 188 height 38
click at [697, 147] on icon at bounding box center [702, 149] width 11 height 11
click at [697, 106] on icon at bounding box center [702, 111] width 11 height 11
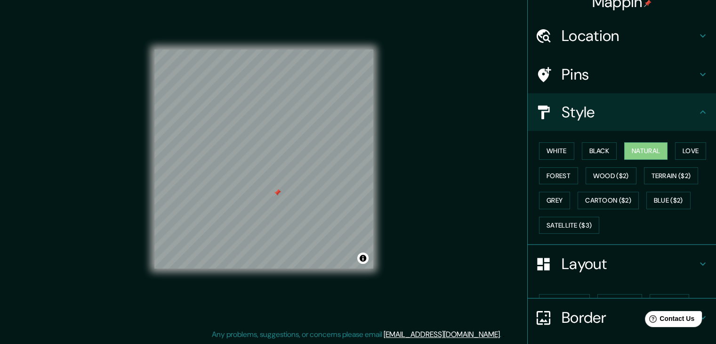
click at [697, 108] on icon at bounding box center [702, 111] width 11 height 11
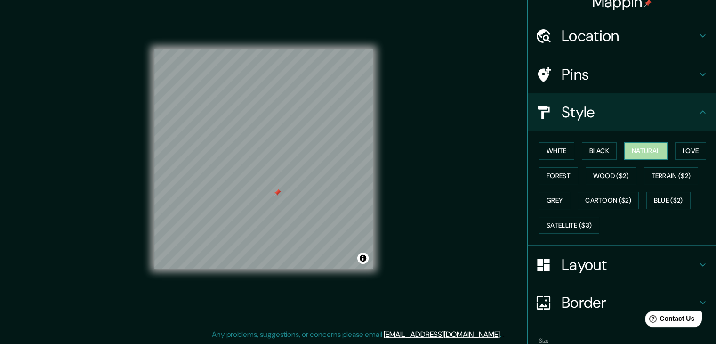
click at [638, 148] on button "Natural" at bounding box center [645, 150] width 43 height 17
click at [697, 115] on icon at bounding box center [702, 111] width 11 height 11
click at [697, 76] on icon at bounding box center [702, 74] width 11 height 11
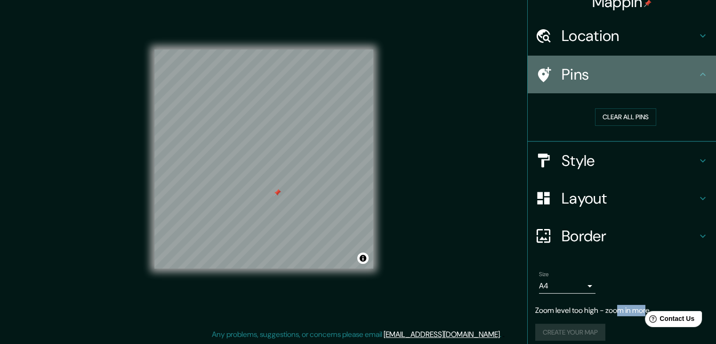
click at [657, 81] on h4 "Pins" at bounding box center [629, 74] width 136 height 19
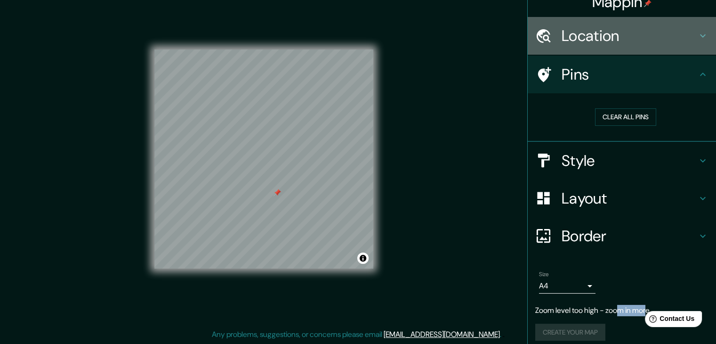
click at [691, 44] on div "Location" at bounding box center [622, 36] width 188 height 38
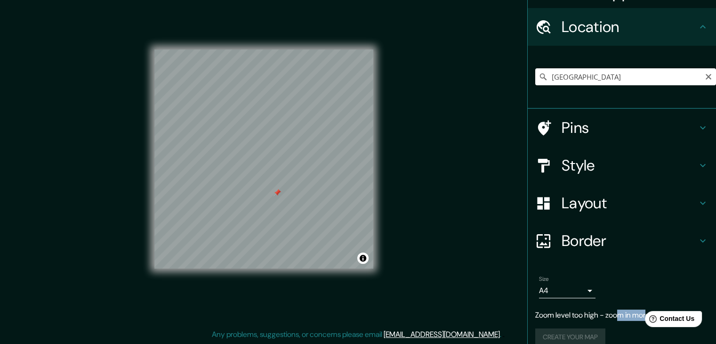
scroll to position [35, 0]
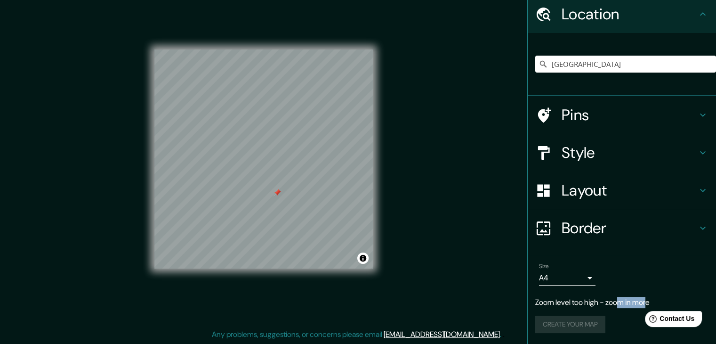
click at [697, 8] on icon at bounding box center [702, 13] width 11 height 11
click at [650, 121] on h4 "Pins" at bounding box center [629, 114] width 136 height 19
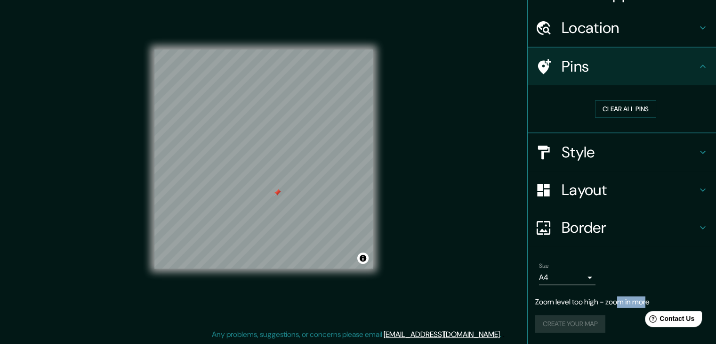
scroll to position [21, 0]
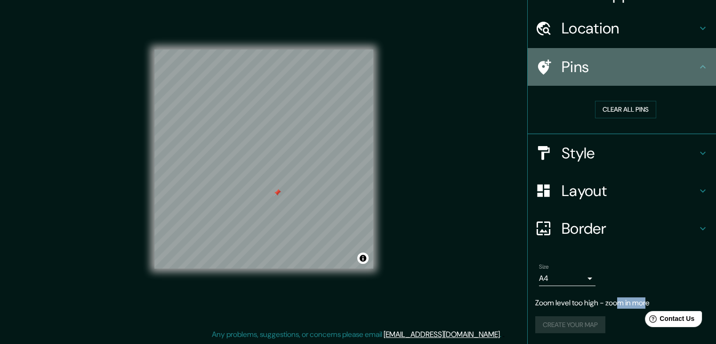
click at [675, 64] on h4 "Pins" at bounding box center [629, 66] width 136 height 19
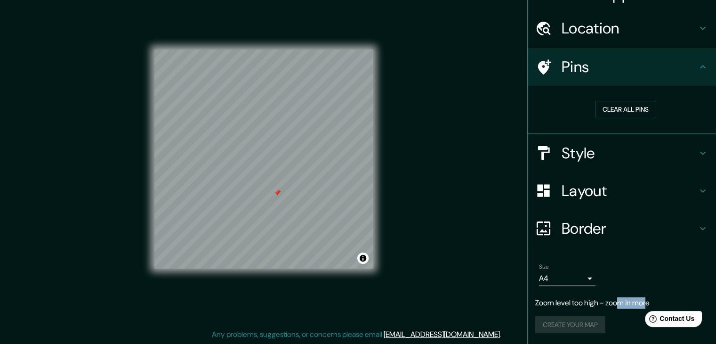
click at [648, 155] on h4 "Style" at bounding box center [629, 153] width 136 height 19
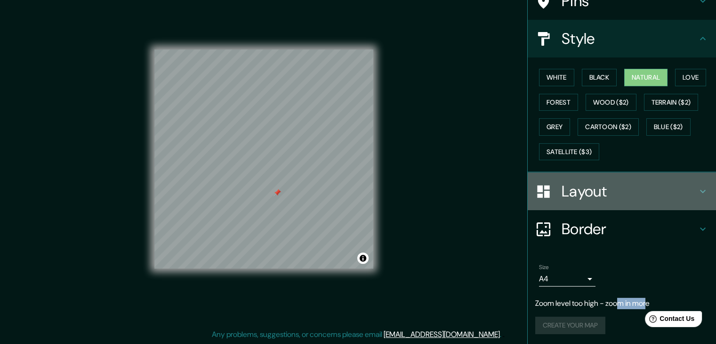
drag, startPoint x: 653, startPoint y: 189, endPoint x: 659, endPoint y: 188, distance: 6.1
click at [659, 195] on h4 "Layout" at bounding box center [629, 191] width 136 height 19
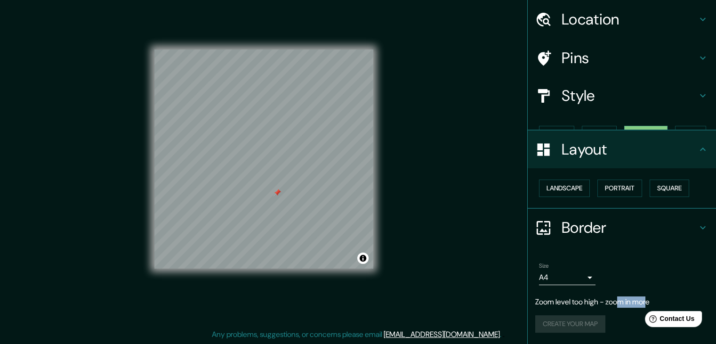
scroll to position [13, 0]
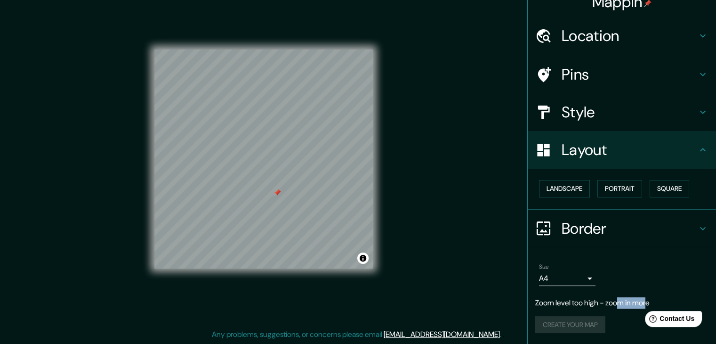
click at [625, 216] on div "Border" at bounding box center [622, 228] width 188 height 38
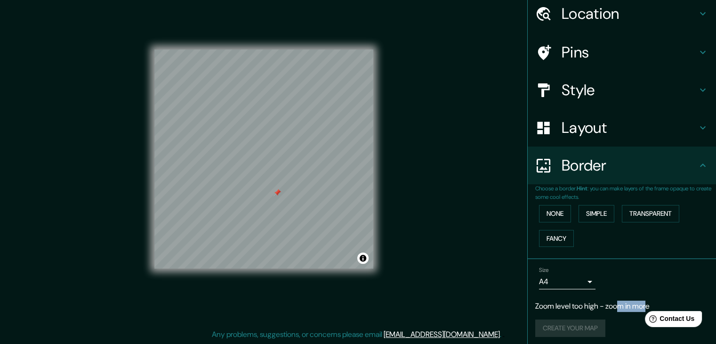
scroll to position [39, 0]
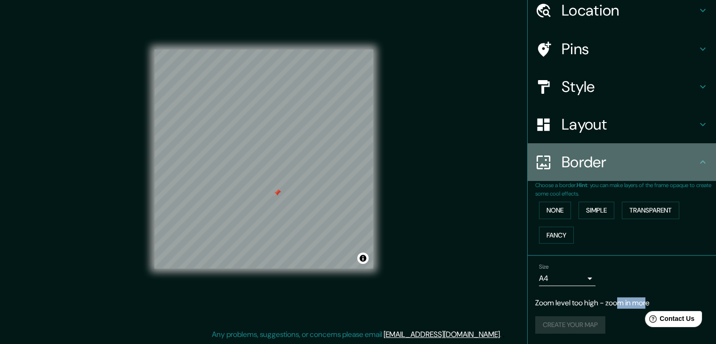
click at [686, 170] on h4 "Border" at bounding box center [629, 161] width 136 height 19
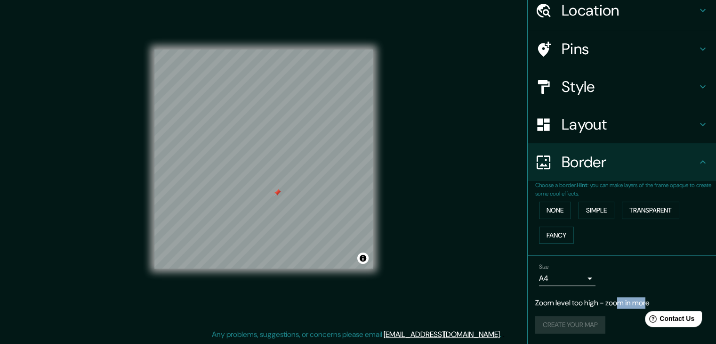
click at [697, 159] on icon at bounding box center [702, 161] width 11 height 11
click at [582, 329] on div "Create your map" at bounding box center [621, 324] width 173 height 17
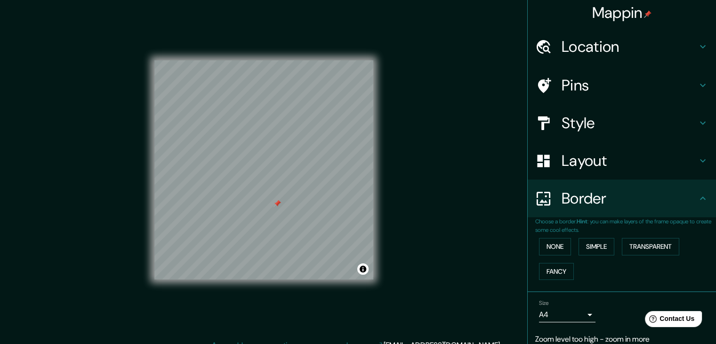
scroll to position [0, 0]
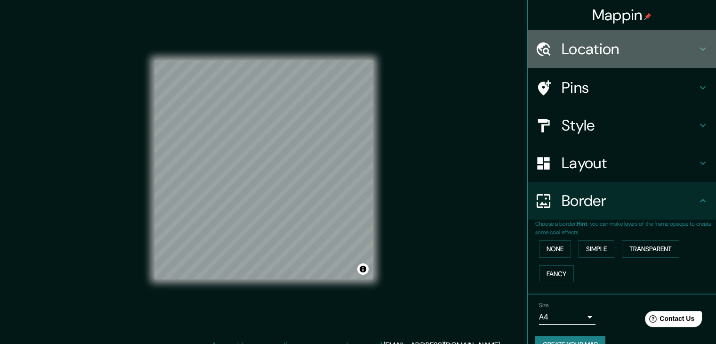
click at [619, 49] on h4 "Location" at bounding box center [629, 49] width 136 height 19
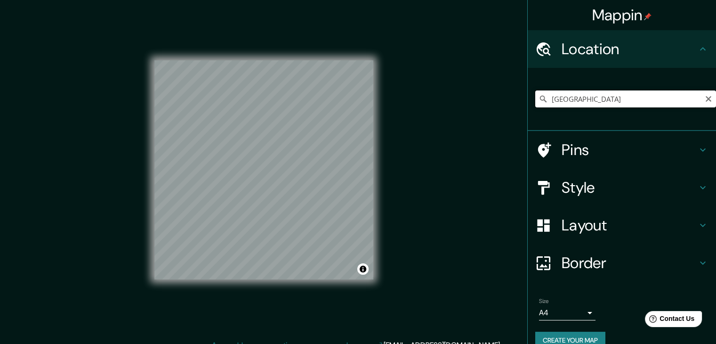
drag, startPoint x: 617, startPoint y: 99, endPoint x: 460, endPoint y: 116, distance: 157.2
click at [461, 117] on div "Mappin Location [GEOGRAPHIC_DATA] Pins Style Layout Border Choose a border. Hin…" at bounding box center [358, 177] width 716 height 354
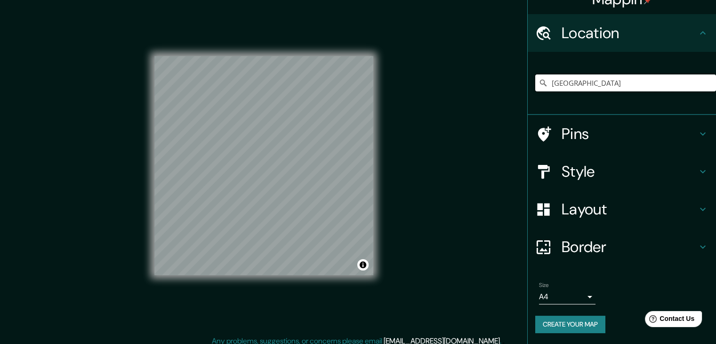
scroll to position [11, 0]
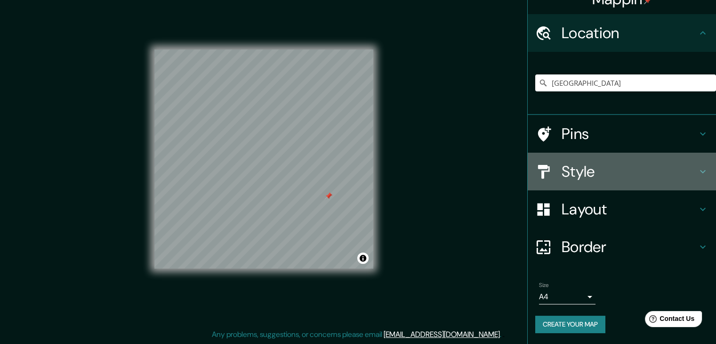
click at [572, 152] on div "Style" at bounding box center [622, 171] width 188 height 38
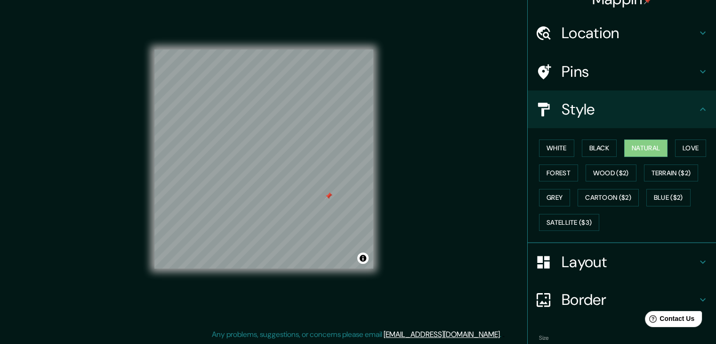
click at [616, 76] on h4 "Pins" at bounding box center [629, 71] width 136 height 19
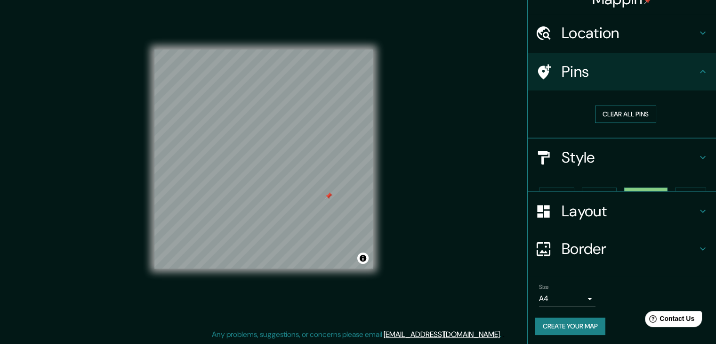
scroll to position [2, 0]
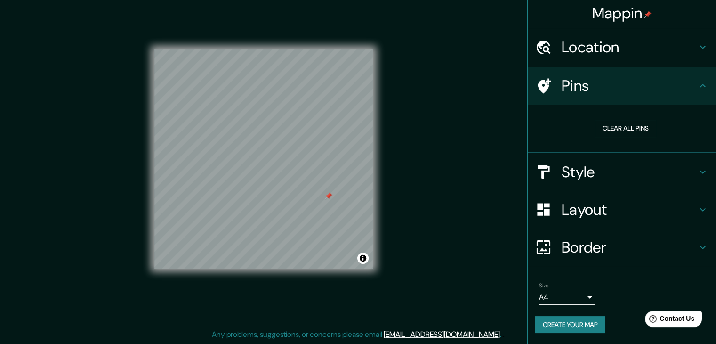
click at [635, 110] on div "Clear all pins" at bounding box center [622, 128] width 188 height 48
click at [624, 130] on button "Clear all pins" at bounding box center [625, 128] width 61 height 17
drag, startPoint x: 623, startPoint y: 56, endPoint x: 616, endPoint y: 64, distance: 10.3
click at [621, 61] on div "Location" at bounding box center [622, 47] width 188 height 38
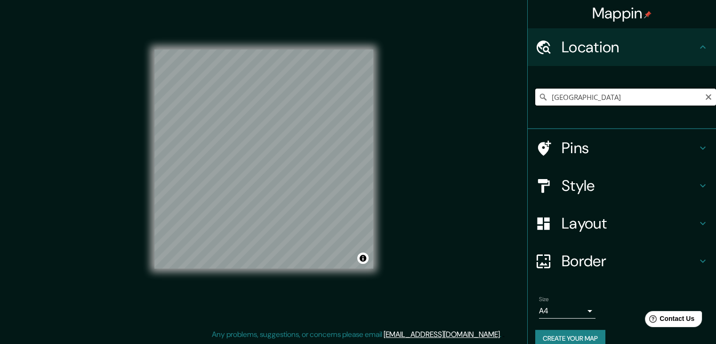
drag, startPoint x: 612, startPoint y: 104, endPoint x: 452, endPoint y: 117, distance: 161.1
click at [452, 117] on div "Mappin Location [GEOGRAPHIC_DATA] Pins Style Layout Border Choose a border. Hin…" at bounding box center [358, 166] width 716 height 354
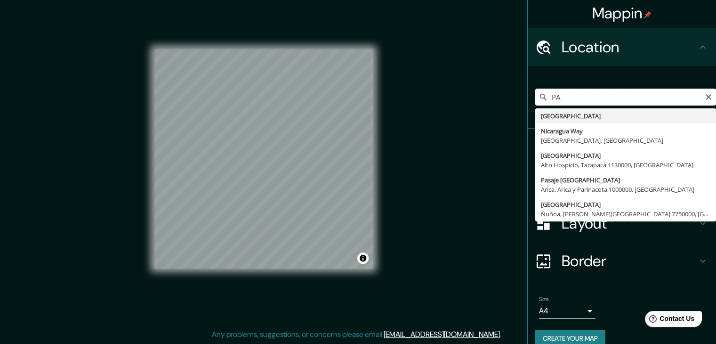
type input "P"
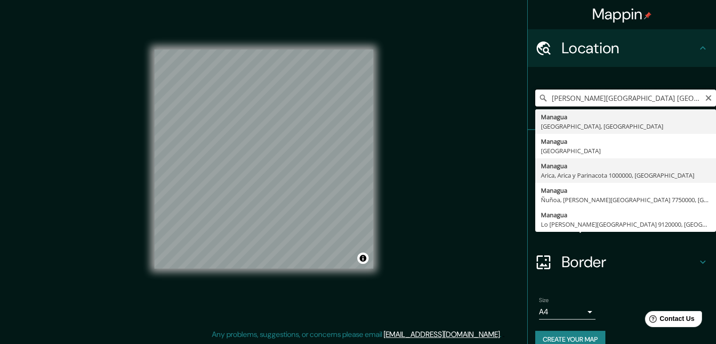
scroll to position [0, 0]
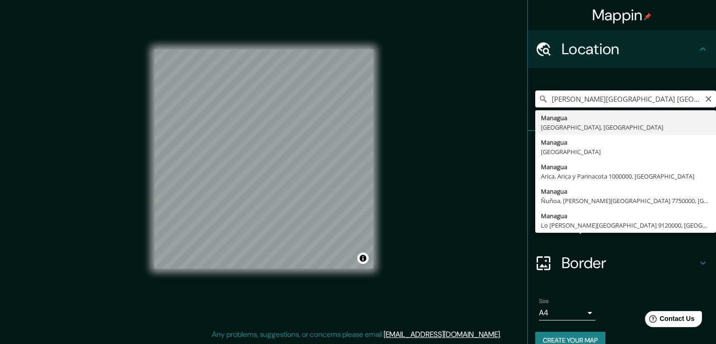
drag, startPoint x: 670, startPoint y: 104, endPoint x: 626, endPoint y: 103, distance: 43.8
click at [619, 104] on input "[PERSON_NAME][GEOGRAPHIC_DATA] [GEOGRAPHIC_DATA]" at bounding box center [625, 98] width 181 height 17
click at [635, 102] on input "[PERSON_NAME][GEOGRAPHIC_DATA] [GEOGRAPHIC_DATA]" at bounding box center [625, 98] width 181 height 17
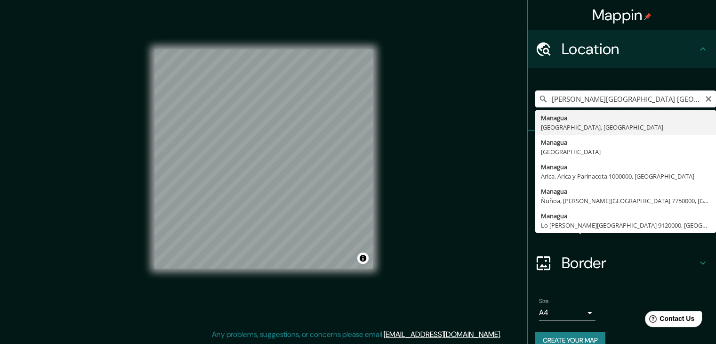
click at [639, 100] on input "[PERSON_NAME][GEOGRAPHIC_DATA] [GEOGRAPHIC_DATA]" at bounding box center [625, 98] width 181 height 17
drag, startPoint x: 648, startPoint y: 99, endPoint x: 515, endPoint y: 119, distance: 134.6
click at [515, 119] on div "Mappin Location [PERSON_NAME][GEOGRAPHIC_DATA] [PERSON_NAME][GEOGRAPHIC_DATA][P…" at bounding box center [358, 166] width 716 height 354
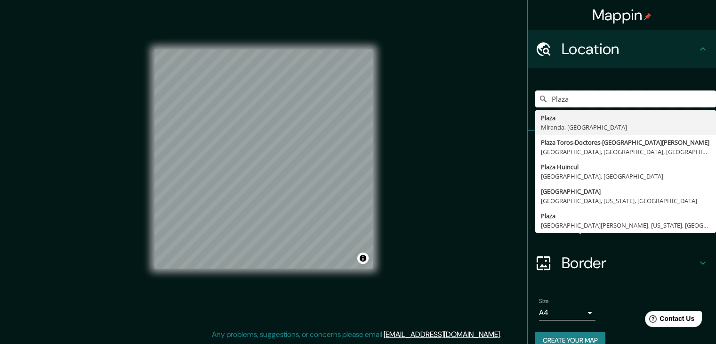
type input "Plaza"
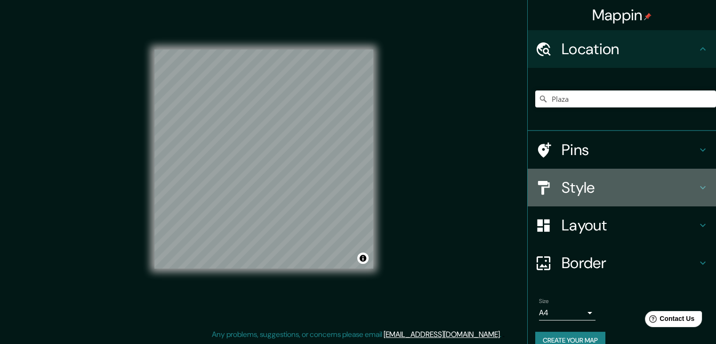
click at [599, 186] on h4 "Style" at bounding box center [629, 187] width 136 height 19
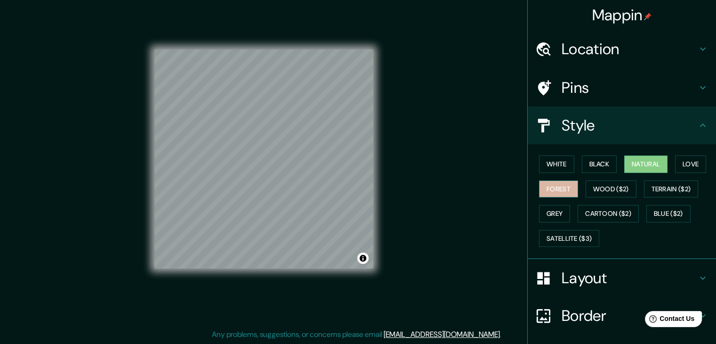
click at [563, 189] on button "Forest" at bounding box center [558, 188] width 39 height 17
click at [660, 215] on button "Blue ($2)" at bounding box center [668, 213] width 44 height 17
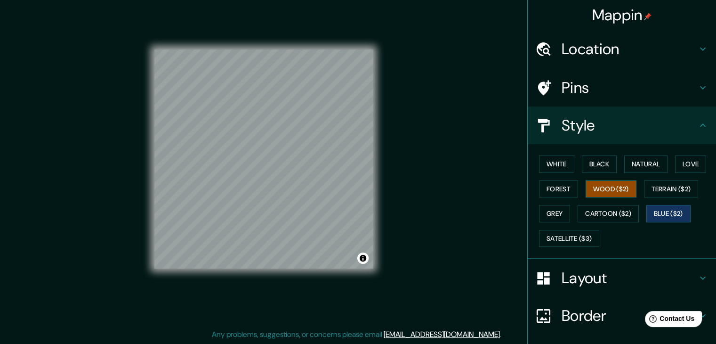
click at [599, 193] on button "Wood ($2)" at bounding box center [610, 188] width 51 height 17
click at [644, 162] on button "Natural" at bounding box center [645, 163] width 43 height 17
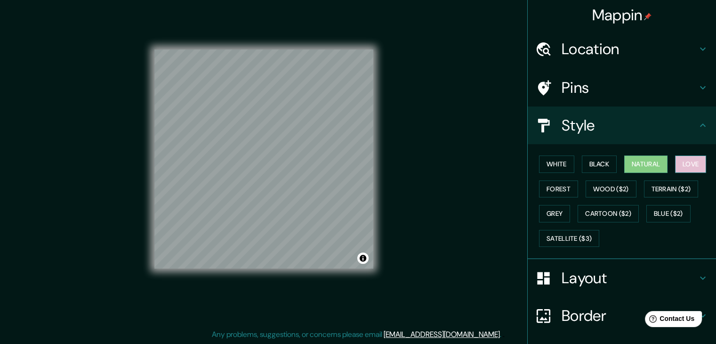
click at [682, 164] on button "Love" at bounding box center [690, 163] width 31 height 17
click at [691, 187] on button "Terrain ($2)" at bounding box center [671, 188] width 55 height 17
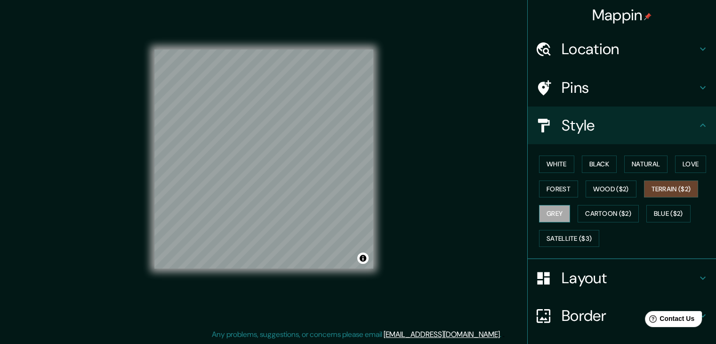
click at [540, 210] on button "Grey" at bounding box center [554, 213] width 31 height 17
click at [601, 210] on button "Cartoon ($2)" at bounding box center [607, 213] width 61 height 17
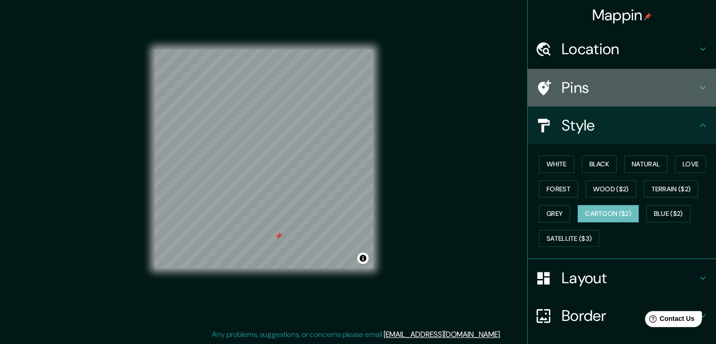
click at [620, 79] on h4 "Pins" at bounding box center [629, 87] width 136 height 19
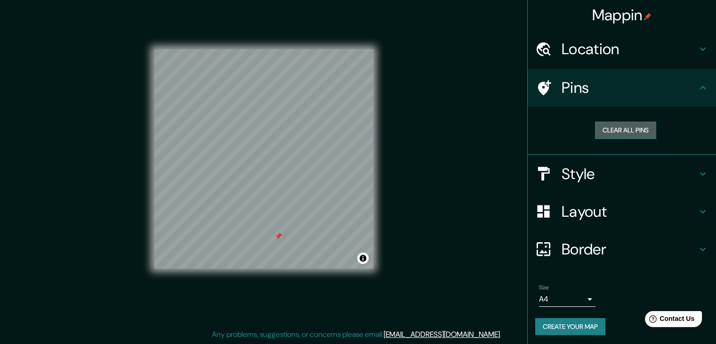
click at [621, 132] on button "Clear all pins" at bounding box center [625, 129] width 61 height 17
click at [621, 139] on div "Clear all pins" at bounding box center [625, 130] width 181 height 32
click at [617, 130] on button "Clear all pins" at bounding box center [625, 129] width 61 height 17
click at [233, 0] on html "Mappin Location [GEOGRAPHIC_DATA], [GEOGRAPHIC_DATA] [GEOGRAPHIC_DATA]-[GEOGRAP…" at bounding box center [358, 161] width 716 height 344
click at [633, 167] on h4 "Style" at bounding box center [629, 173] width 136 height 19
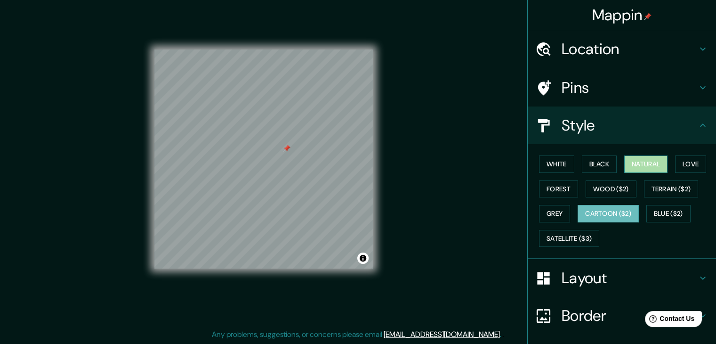
click at [646, 170] on button "Natural" at bounding box center [645, 163] width 43 height 17
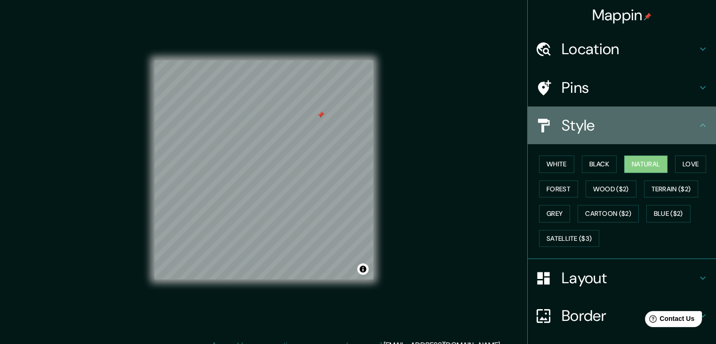
click at [616, 126] on h4 "Style" at bounding box center [629, 125] width 136 height 19
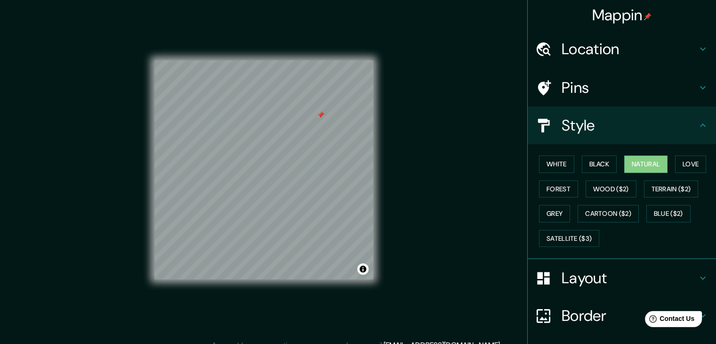
click at [612, 89] on h4 "Pins" at bounding box center [629, 87] width 136 height 19
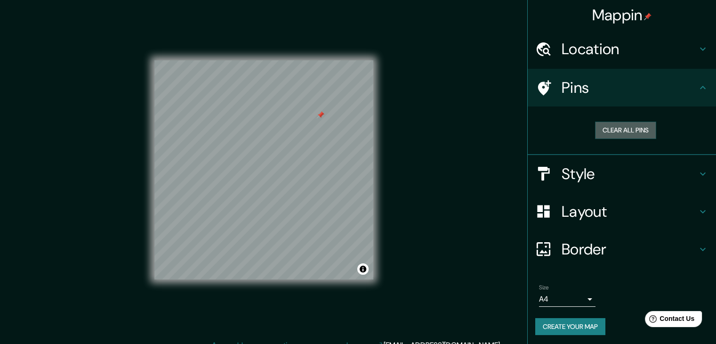
drag, startPoint x: 621, startPoint y: 131, endPoint x: 567, endPoint y: 150, distance: 57.9
click at [621, 132] on button "Clear all pins" at bounding box center [625, 129] width 61 height 17
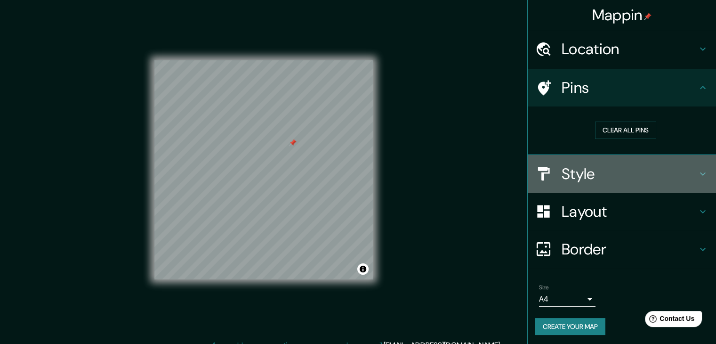
drag, startPoint x: 585, startPoint y: 182, endPoint x: 602, endPoint y: 176, distance: 17.9
click at [585, 181] on h4 "Style" at bounding box center [629, 173] width 136 height 19
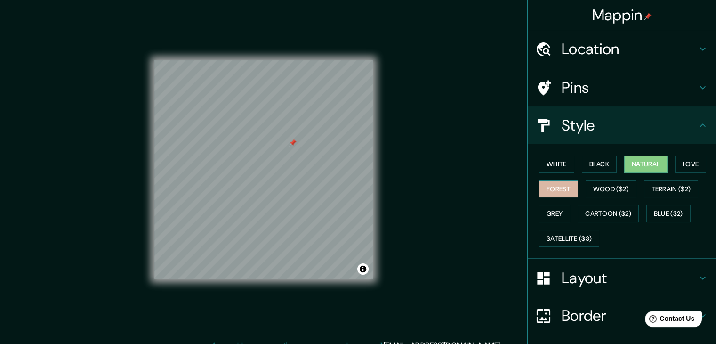
click at [565, 193] on button "Forest" at bounding box center [558, 188] width 39 height 17
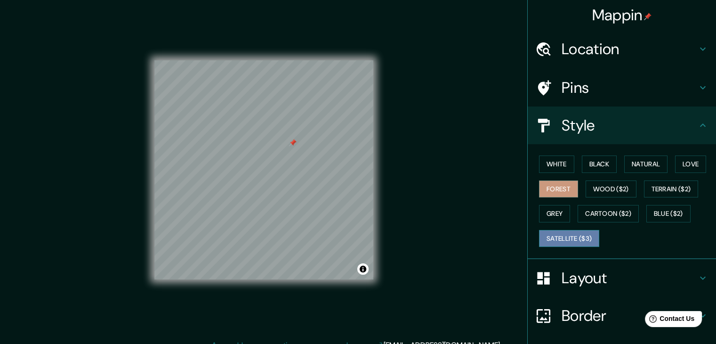
click at [553, 238] on button "Satellite ($3)" at bounding box center [569, 238] width 60 height 17
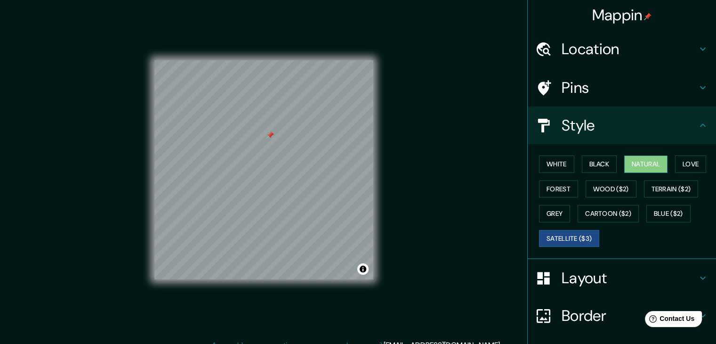
click at [633, 163] on button "Natural" at bounding box center [645, 163] width 43 height 17
click at [575, 237] on button "Satellite ($3)" at bounding box center [569, 238] width 60 height 17
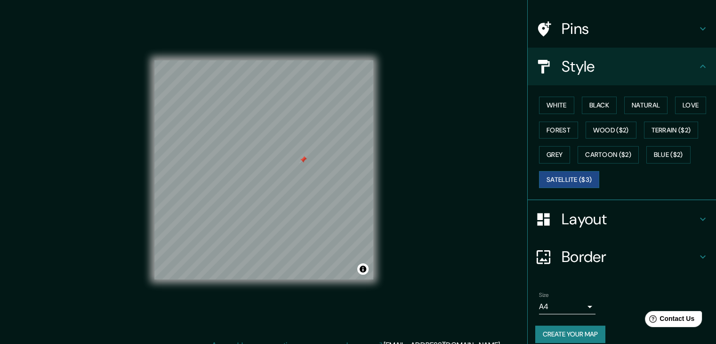
scroll to position [68, 0]
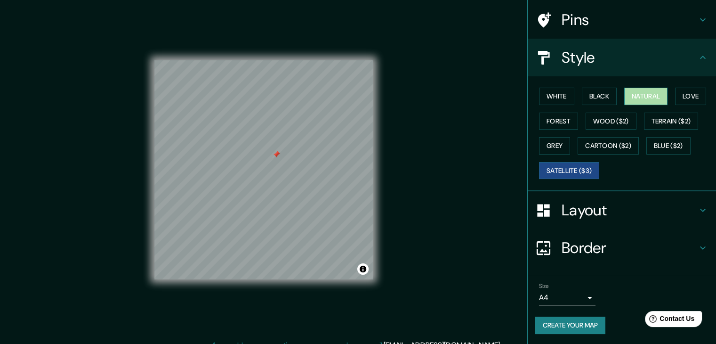
click at [638, 96] on button "Natural" at bounding box center [645, 96] width 43 height 17
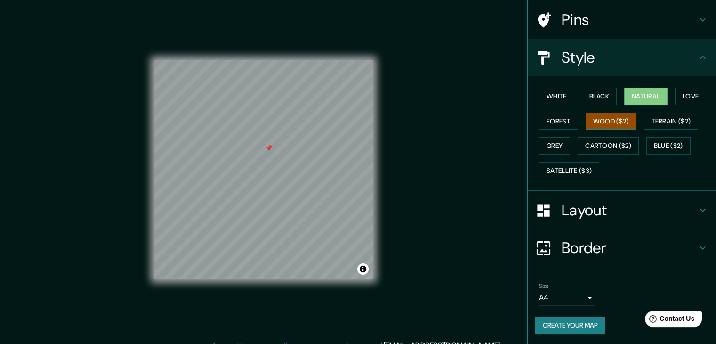
click at [597, 125] on button "Wood ($2)" at bounding box center [610, 120] width 51 height 17
click at [539, 142] on button "Grey" at bounding box center [554, 145] width 31 height 17
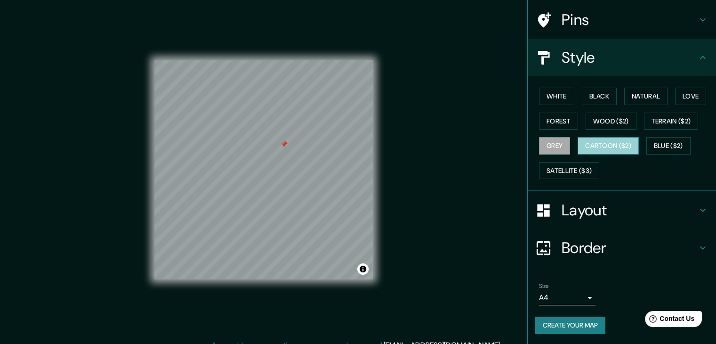
click at [595, 142] on button "Cartoon ($2)" at bounding box center [607, 145] width 61 height 17
click at [663, 141] on button "Blue ($2)" at bounding box center [668, 145] width 44 height 17
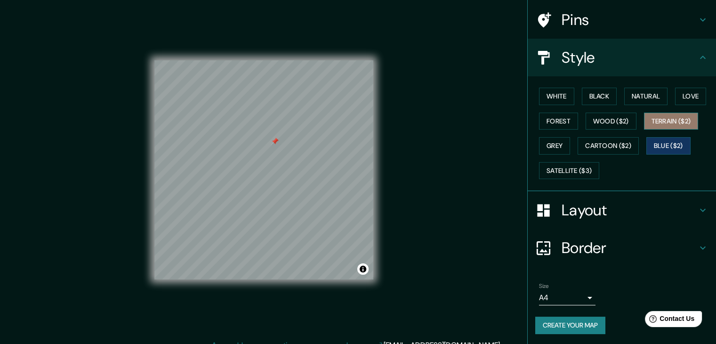
click at [674, 122] on button "Terrain ($2)" at bounding box center [671, 120] width 55 height 17
click at [542, 142] on button "Grey" at bounding box center [554, 145] width 31 height 17
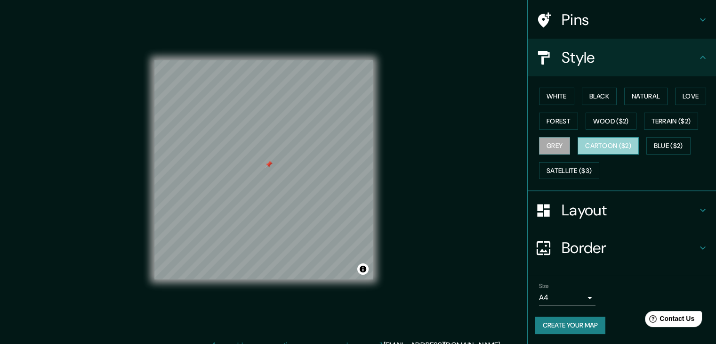
click at [610, 148] on button "Cartoon ($2)" at bounding box center [607, 145] width 61 height 17
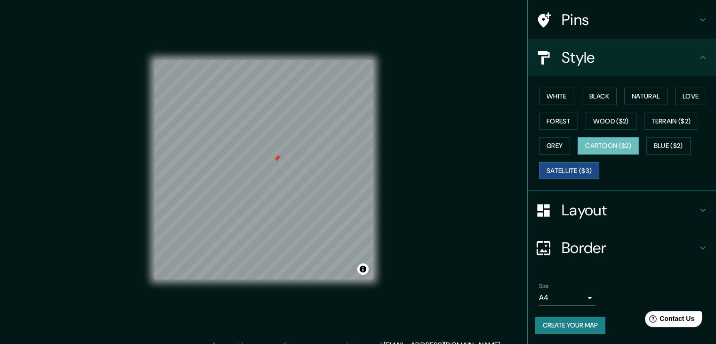
click at [553, 169] on button "Satellite ($3)" at bounding box center [569, 170] width 60 height 17
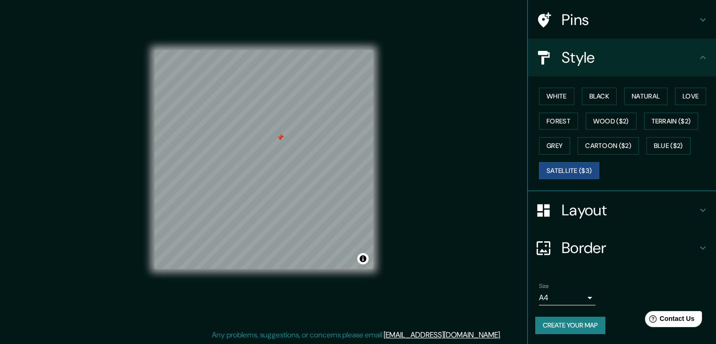
scroll to position [11, 0]
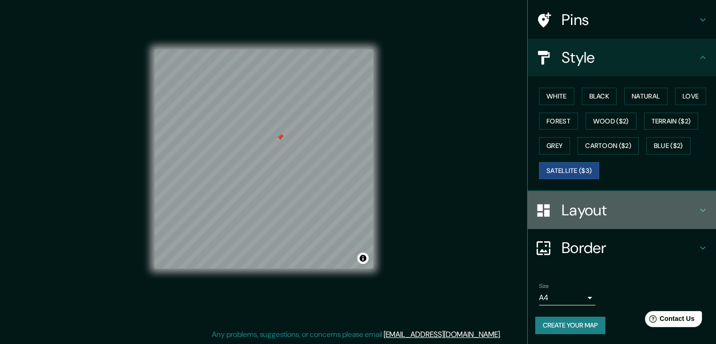
click at [614, 213] on h4 "Layout" at bounding box center [629, 209] width 136 height 19
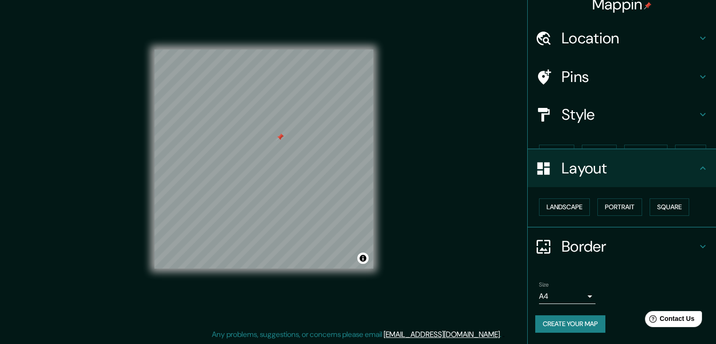
scroll to position [0, 0]
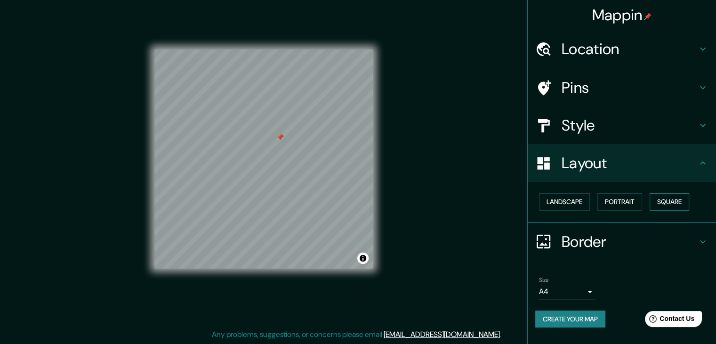
click at [682, 200] on button "Square" at bounding box center [669, 201] width 40 height 17
click at [588, 242] on h4 "Border" at bounding box center [629, 241] width 136 height 19
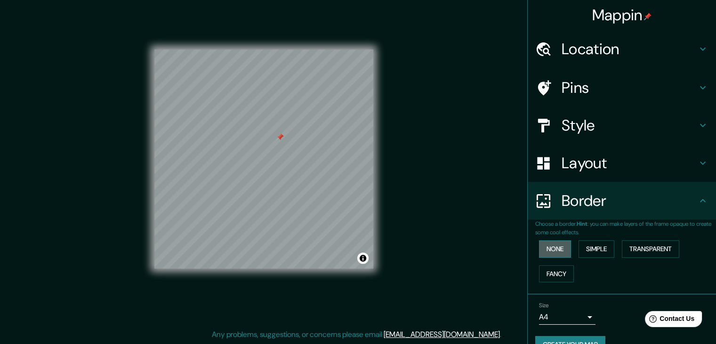
click at [553, 244] on button "None" at bounding box center [555, 248] width 32 height 17
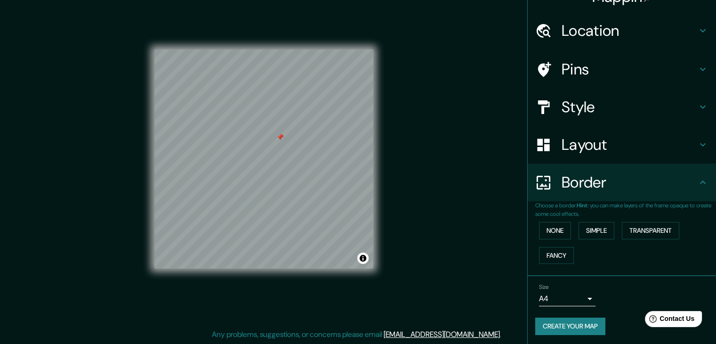
scroll to position [20, 0]
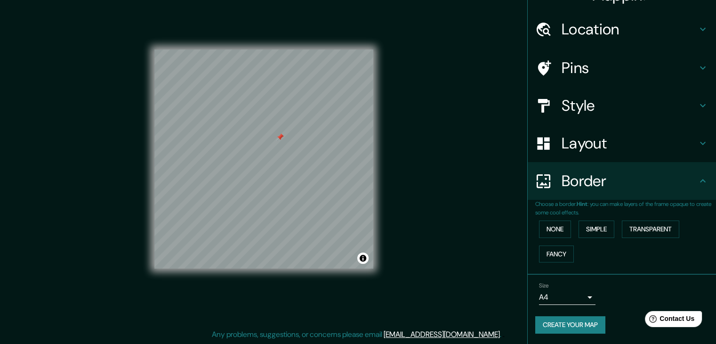
click at [569, 320] on button "Create your map" at bounding box center [570, 324] width 70 height 17
click at [473, 140] on div "Mappin Location [GEOGRAPHIC_DATA], [GEOGRAPHIC_DATA] [GEOGRAPHIC_DATA]-[GEOGRAP…" at bounding box center [358, 166] width 716 height 354
click at [559, 320] on button "Create your map" at bounding box center [570, 324] width 70 height 17
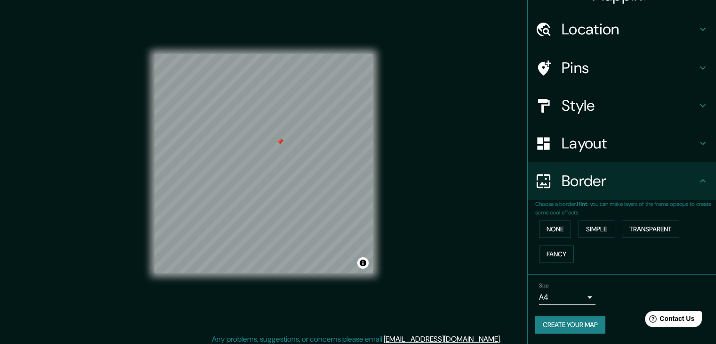
scroll to position [0, 0]
